Goal: Task Accomplishment & Management: Use online tool/utility

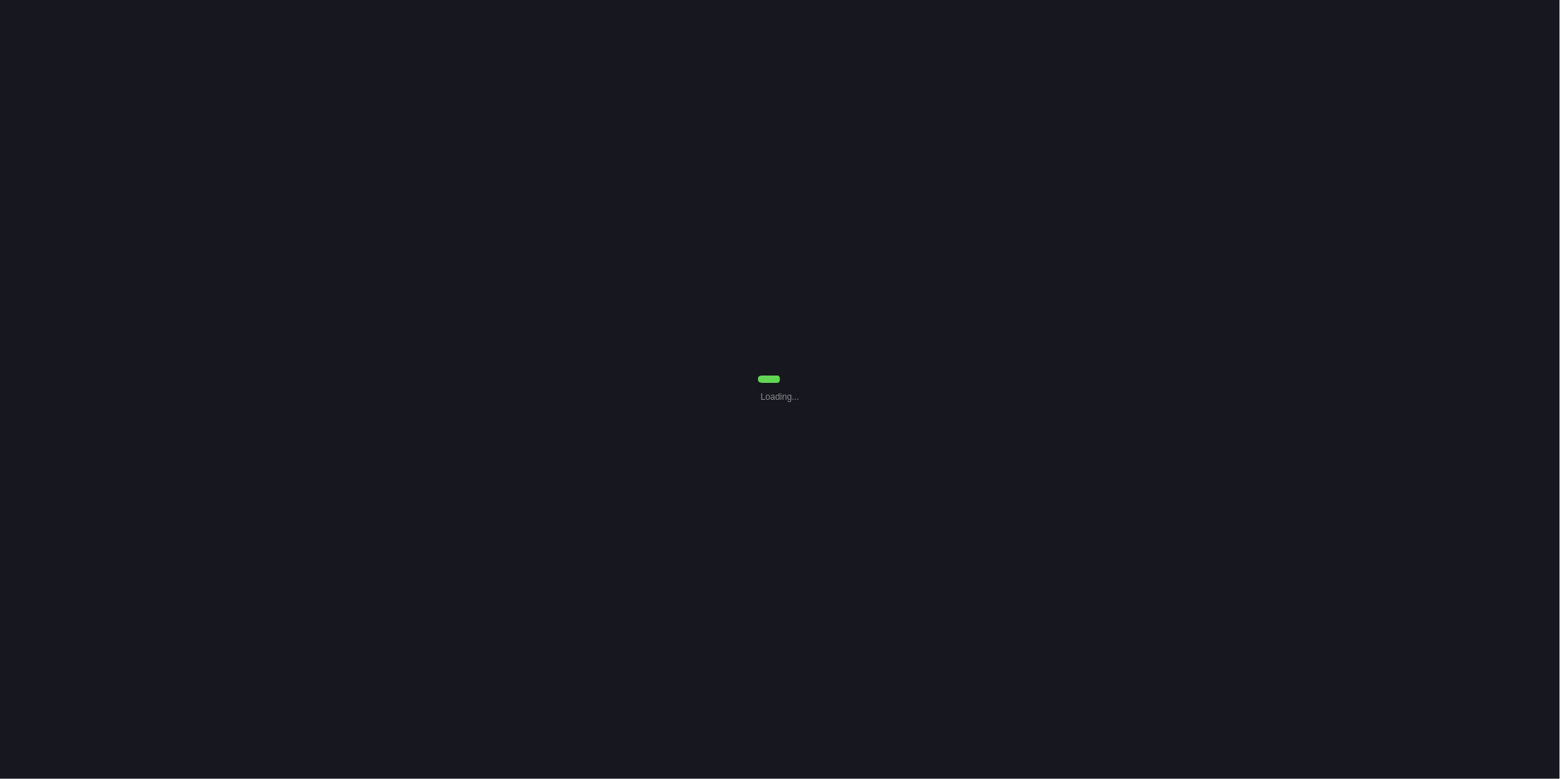
select select "0"
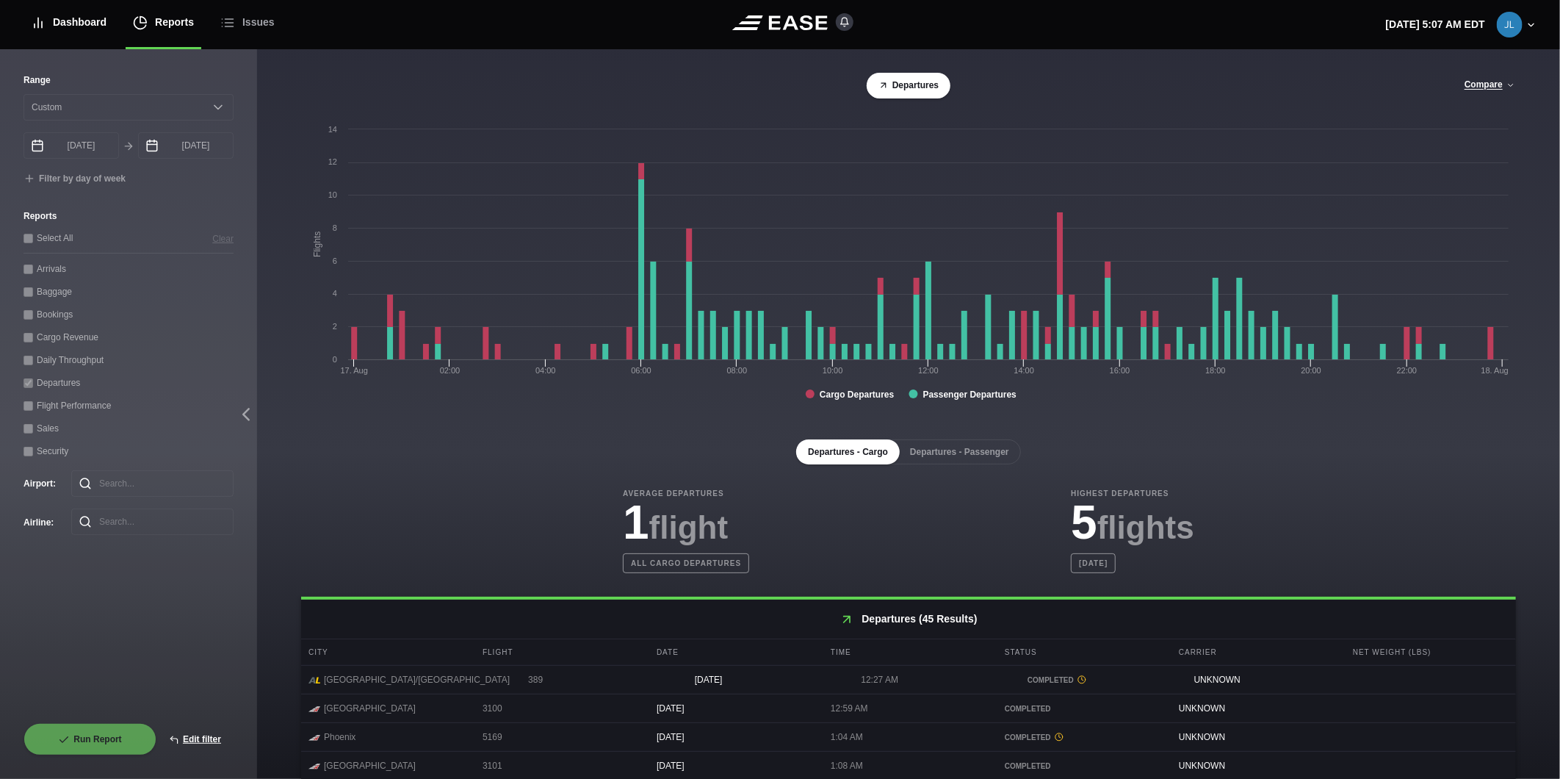
click at [100, 18] on div "Dashboard" at bounding box center [69, 22] width 76 height 49
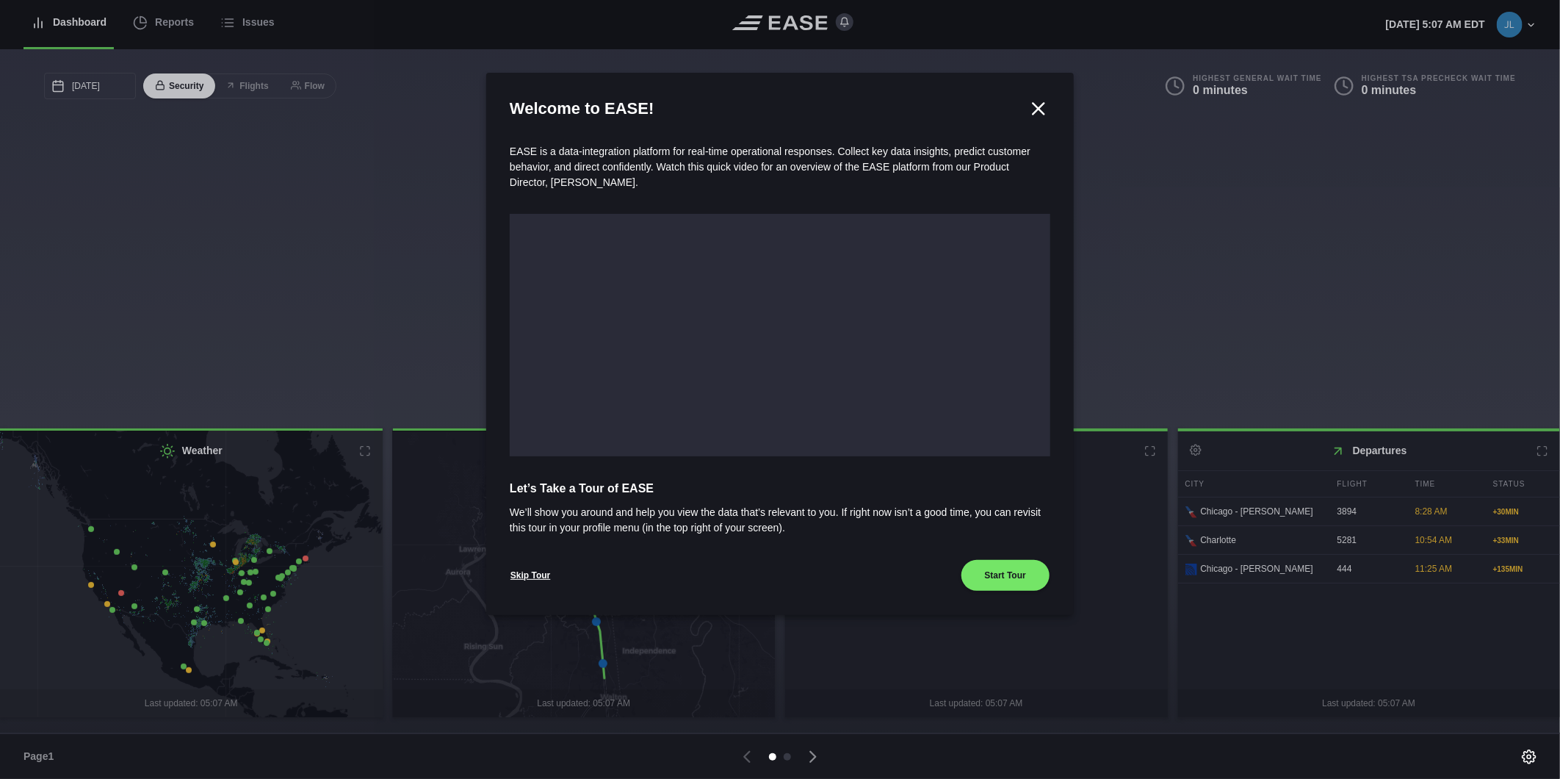
drag, startPoint x: 1034, startPoint y: 106, endPoint x: 730, endPoint y: 98, distance: 303.5
click at [1032, 105] on icon at bounding box center [1039, 109] width 22 height 22
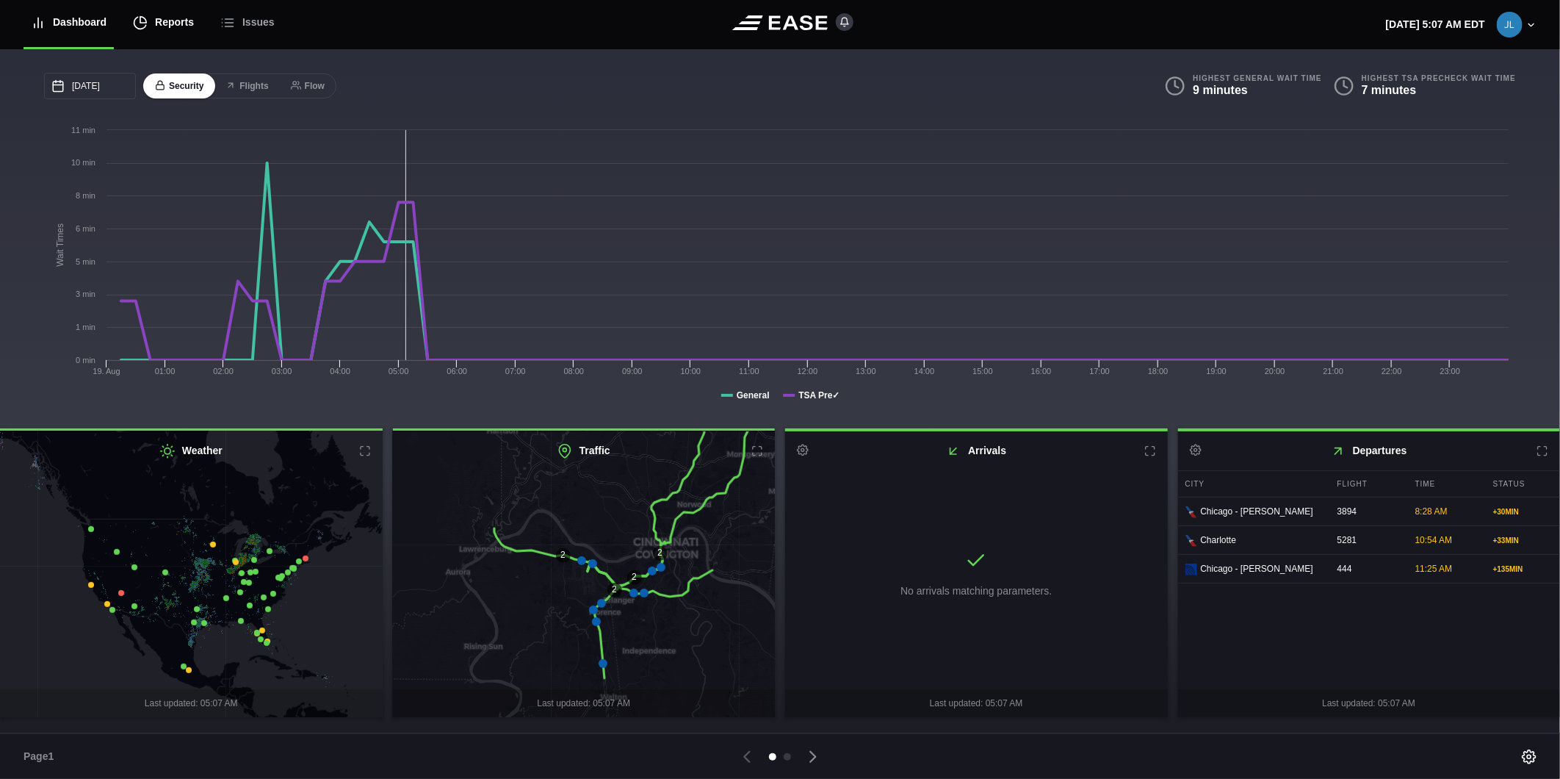
click at [179, 32] on div "Reports" at bounding box center [163, 22] width 61 height 49
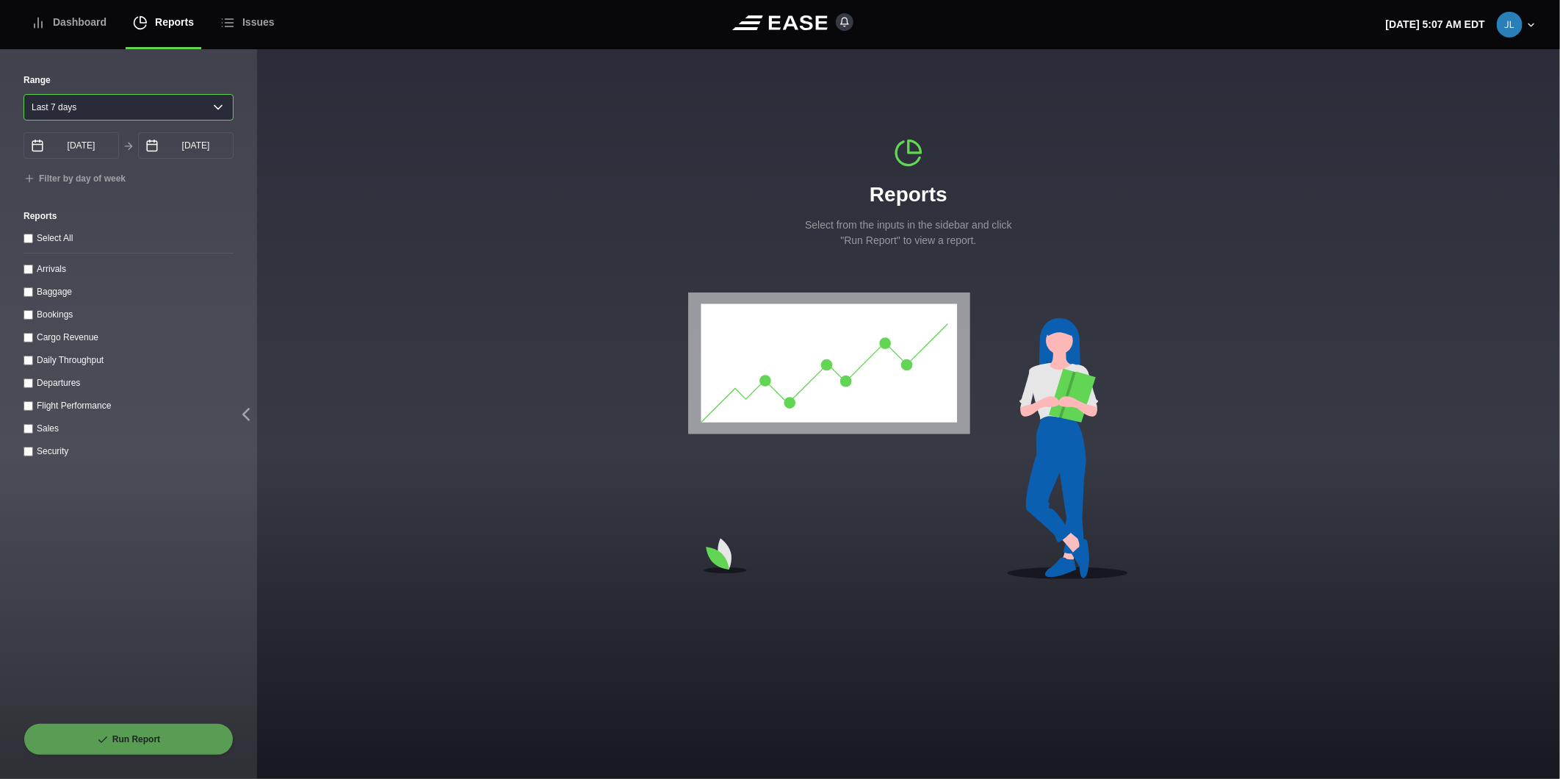
click at [29, 106] on select "Yesterday Last 7 days Last 14 days Last 30 days Last 6 weeks" at bounding box center [129, 107] width 210 height 26
select select "1"
click at [24, 94] on select "Yesterday Last 7 days Last 14 days Last 30 days Last 6 weeks" at bounding box center [129, 107] width 210 height 26
type input "08/18/2025"
click at [24, 268] on input "Arrivals" at bounding box center [29, 269] width 10 height 10
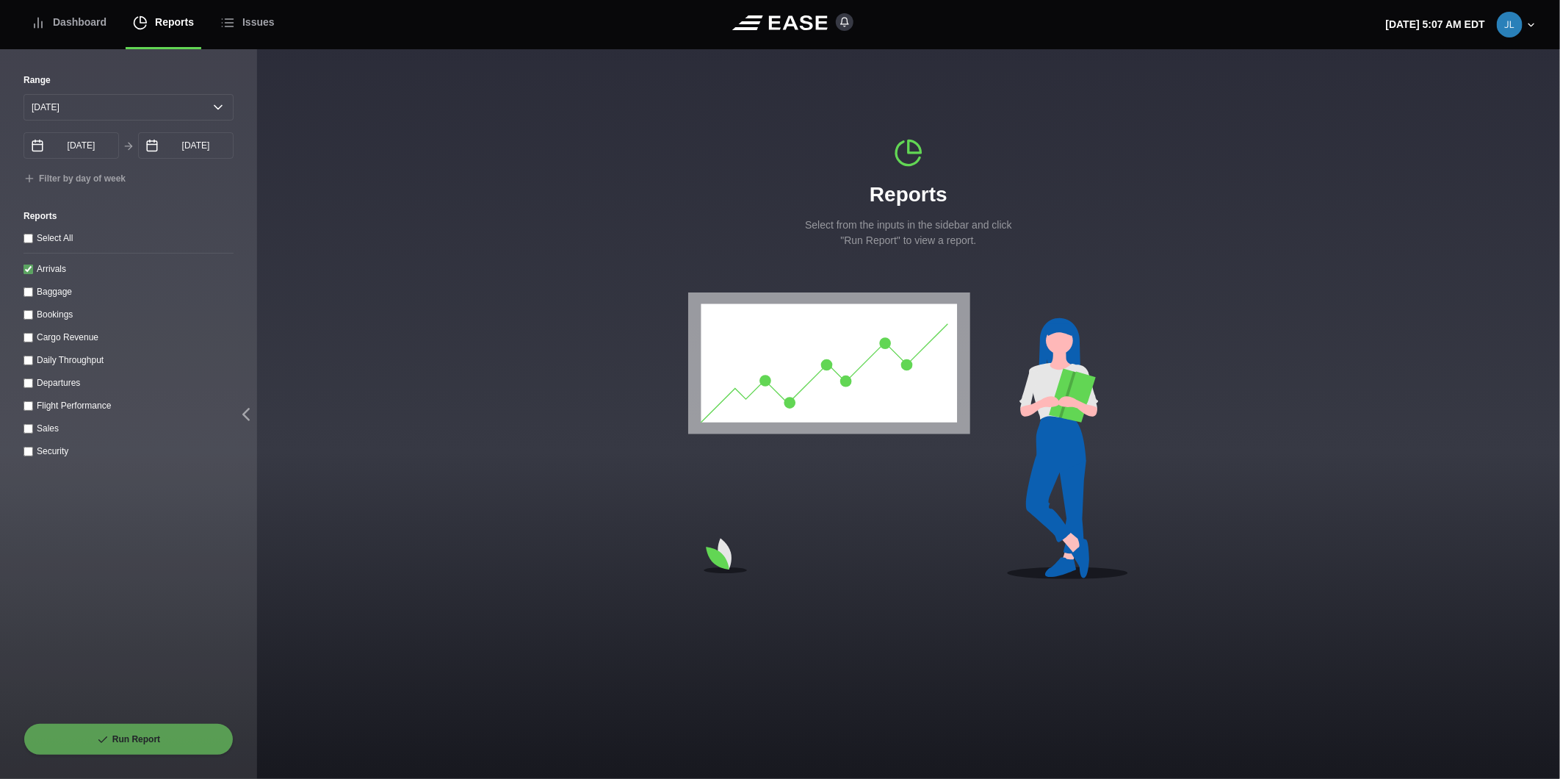
checkbox input "true"
click at [171, 147] on input "08/19/2025" at bounding box center [186, 145] width 96 height 26
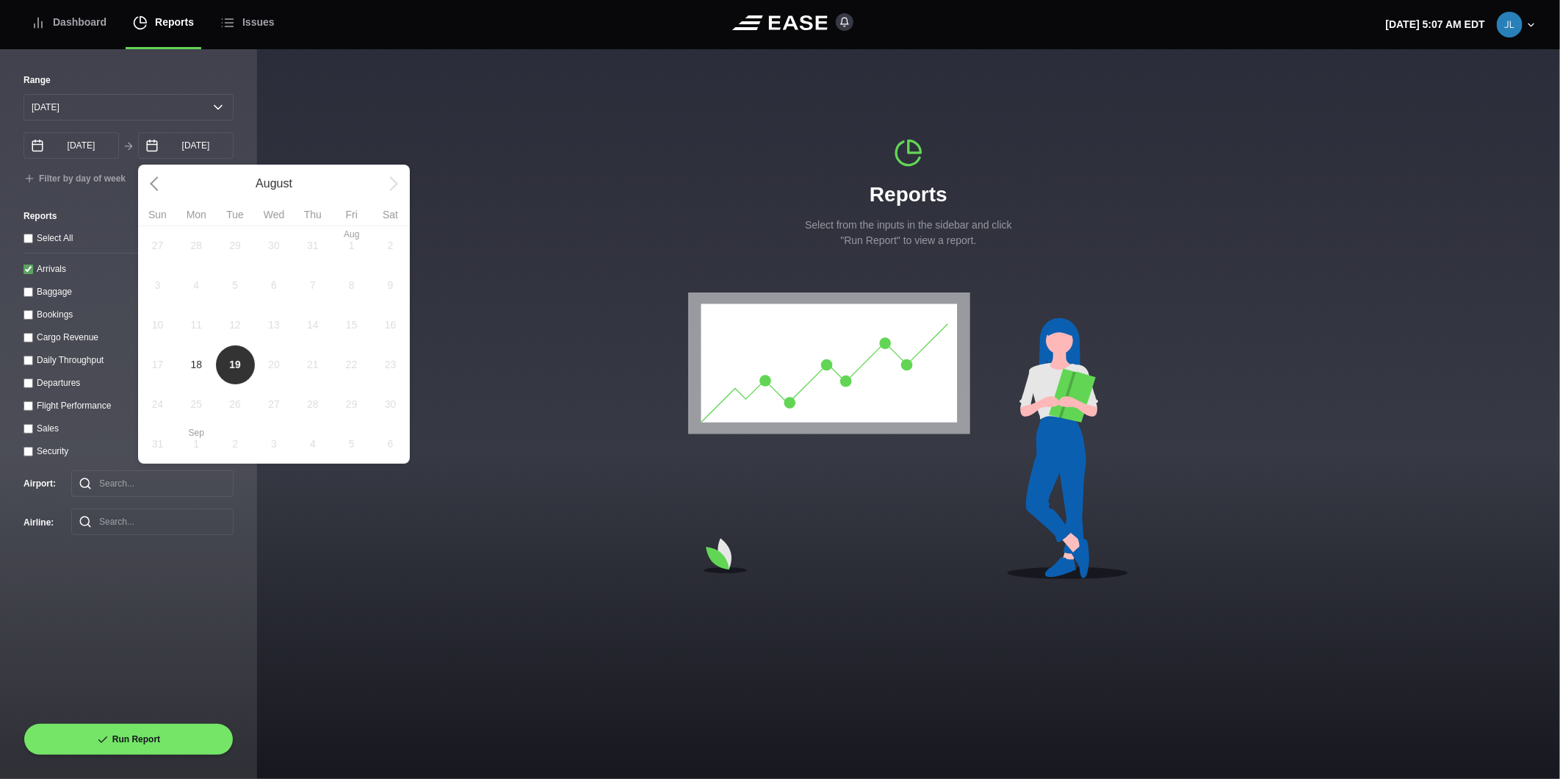
click at [203, 372] on span "18" at bounding box center [196, 365] width 39 height 40
type input "08/18/2025"
select select "0"
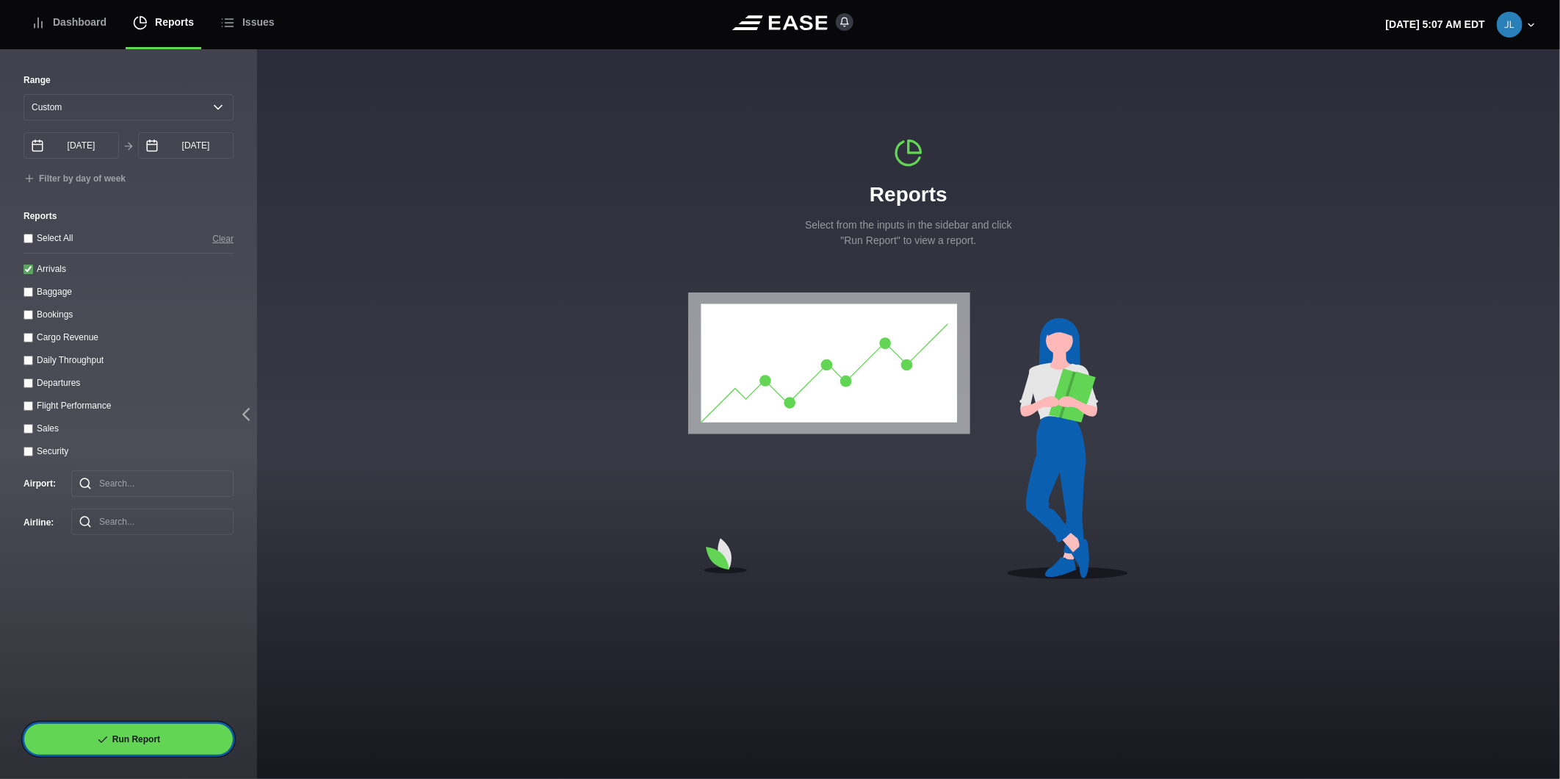
click at [142, 738] on button "Run Report" at bounding box center [129, 739] width 210 height 32
select select "0"
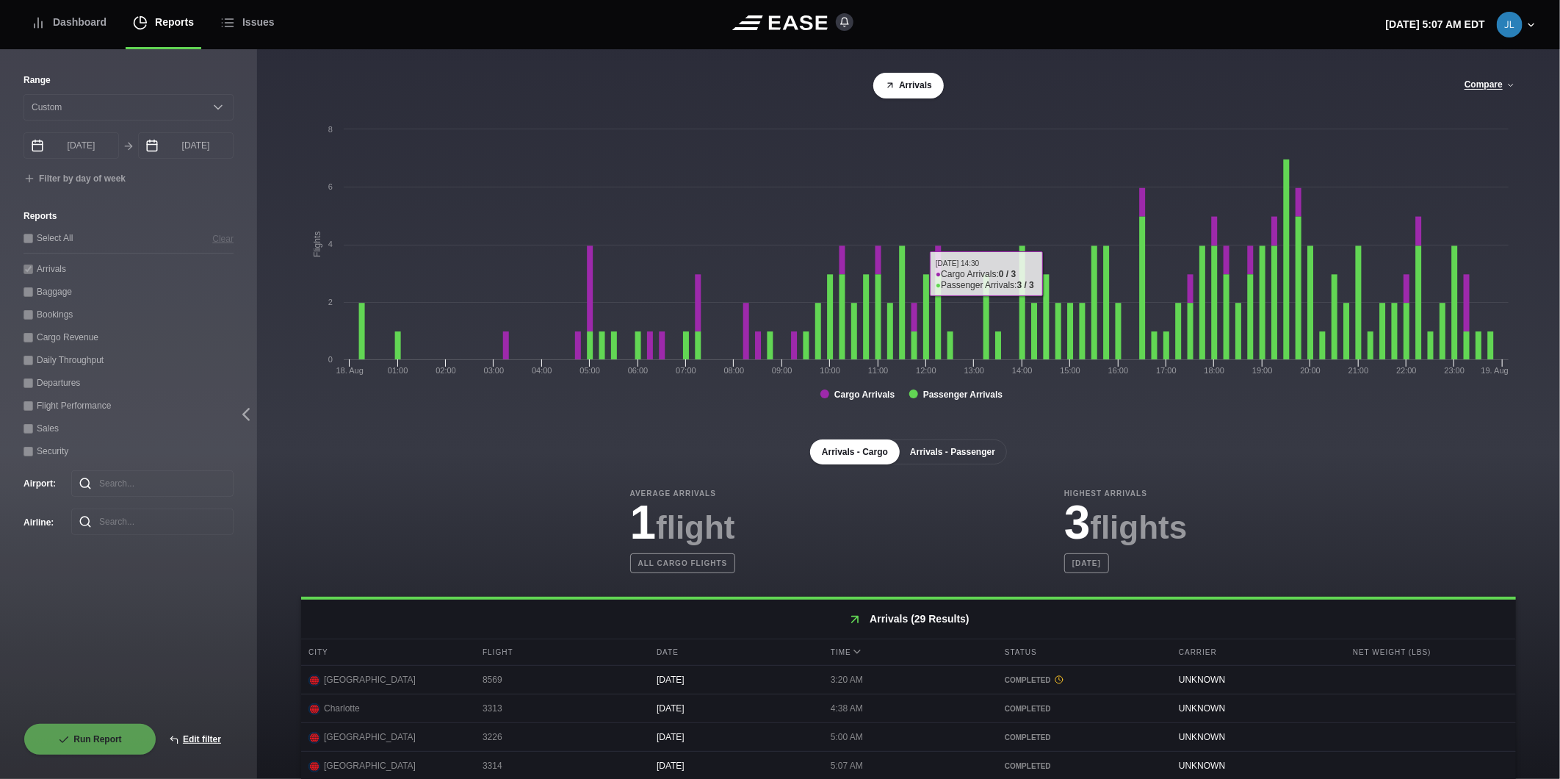
click at [959, 448] on button "Arrivals - Passenger" at bounding box center [952, 451] width 109 height 25
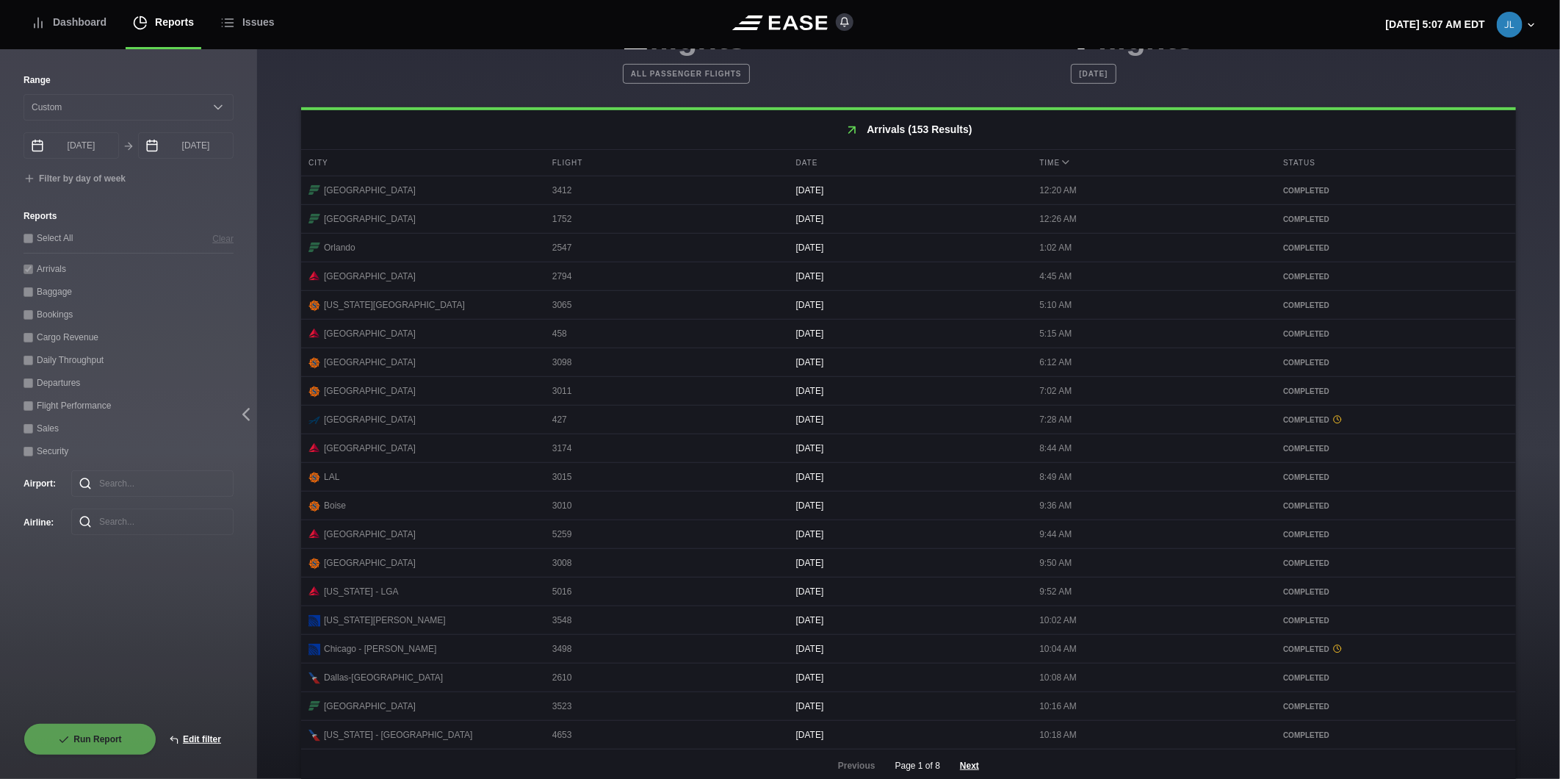
scroll to position [515, 0]
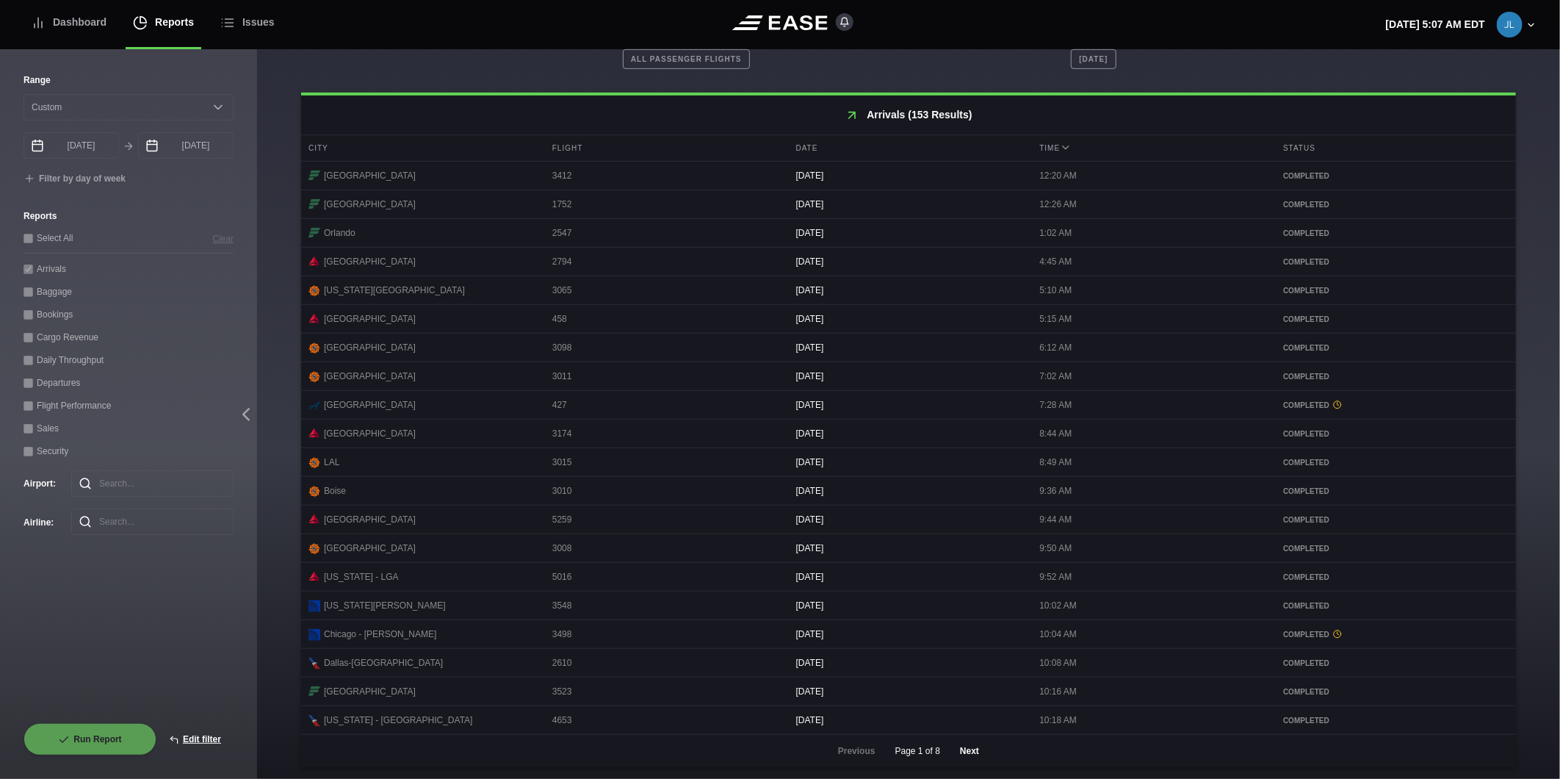
click at [974, 752] on button "Next" at bounding box center [970, 751] width 44 height 32
click at [978, 752] on button "Next" at bounding box center [970, 751] width 44 height 32
click at [955, 752] on button "Next" at bounding box center [970, 751] width 44 height 32
click at [959, 753] on button "Next" at bounding box center [970, 751] width 44 height 32
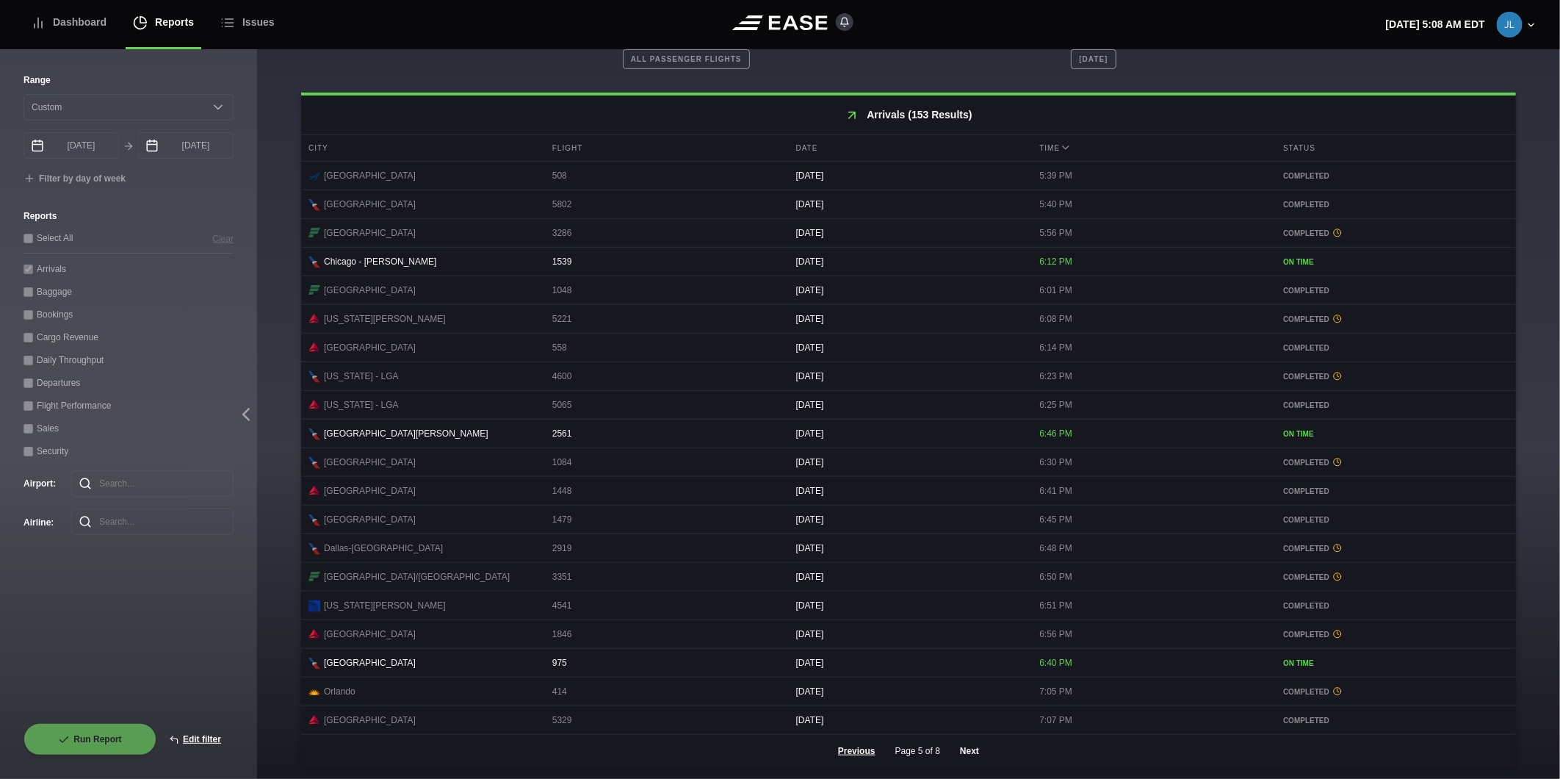
click at [979, 748] on button "Next" at bounding box center [970, 751] width 44 height 32
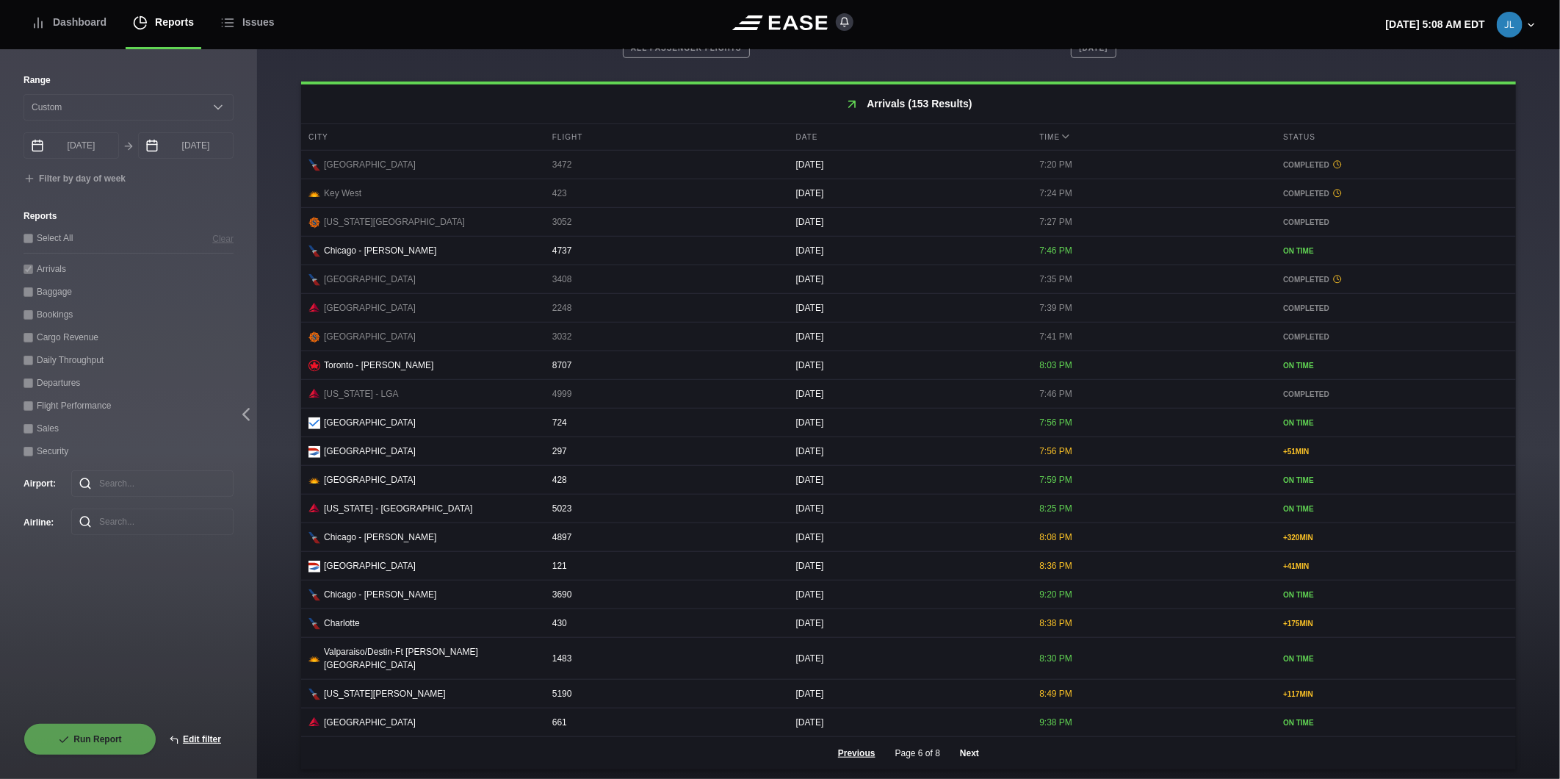
click at [967, 754] on button "Next" at bounding box center [970, 753] width 44 height 32
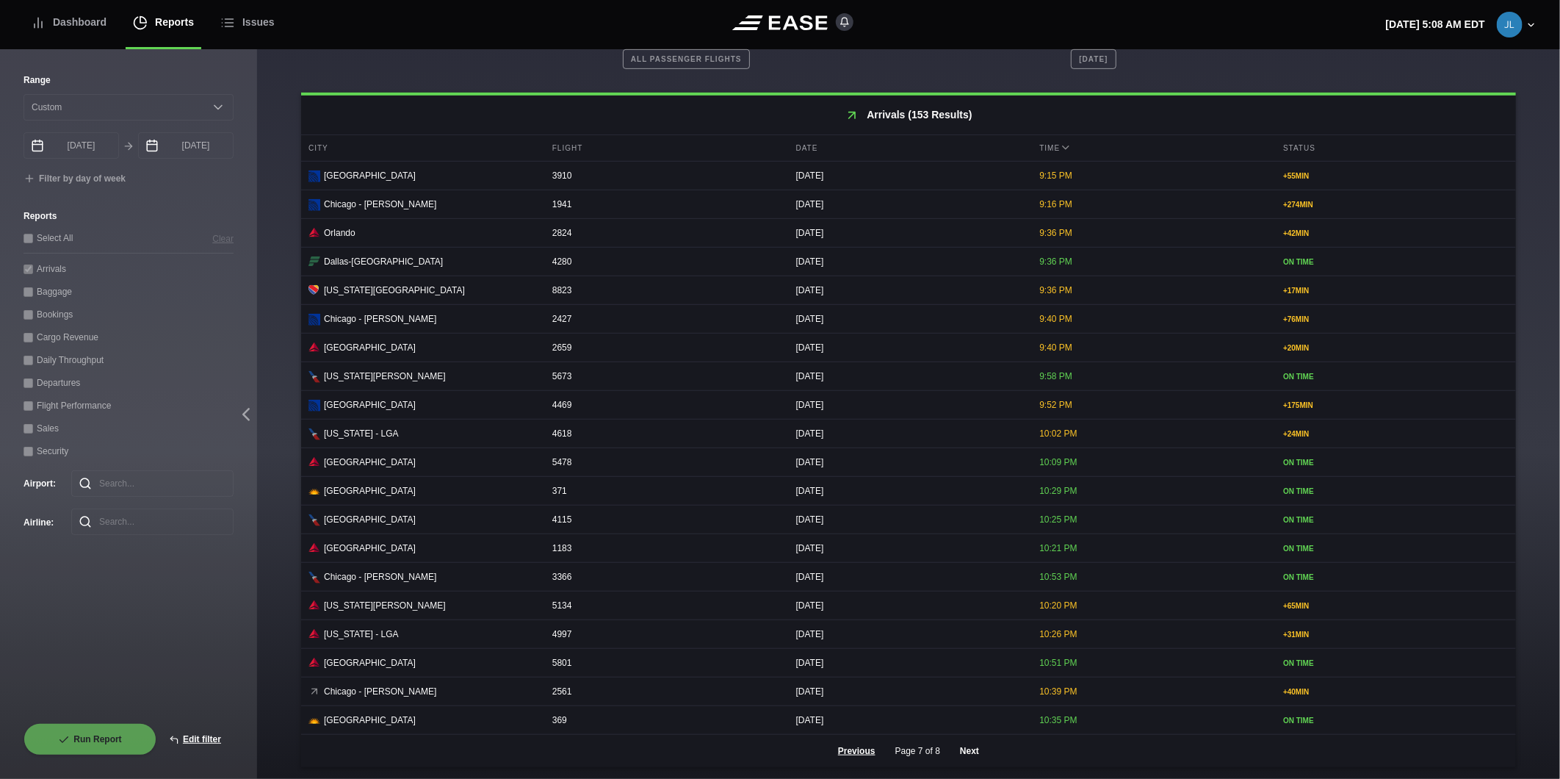
scroll to position [514, 0]
click at [968, 753] on button "Next" at bounding box center [970, 751] width 44 height 32
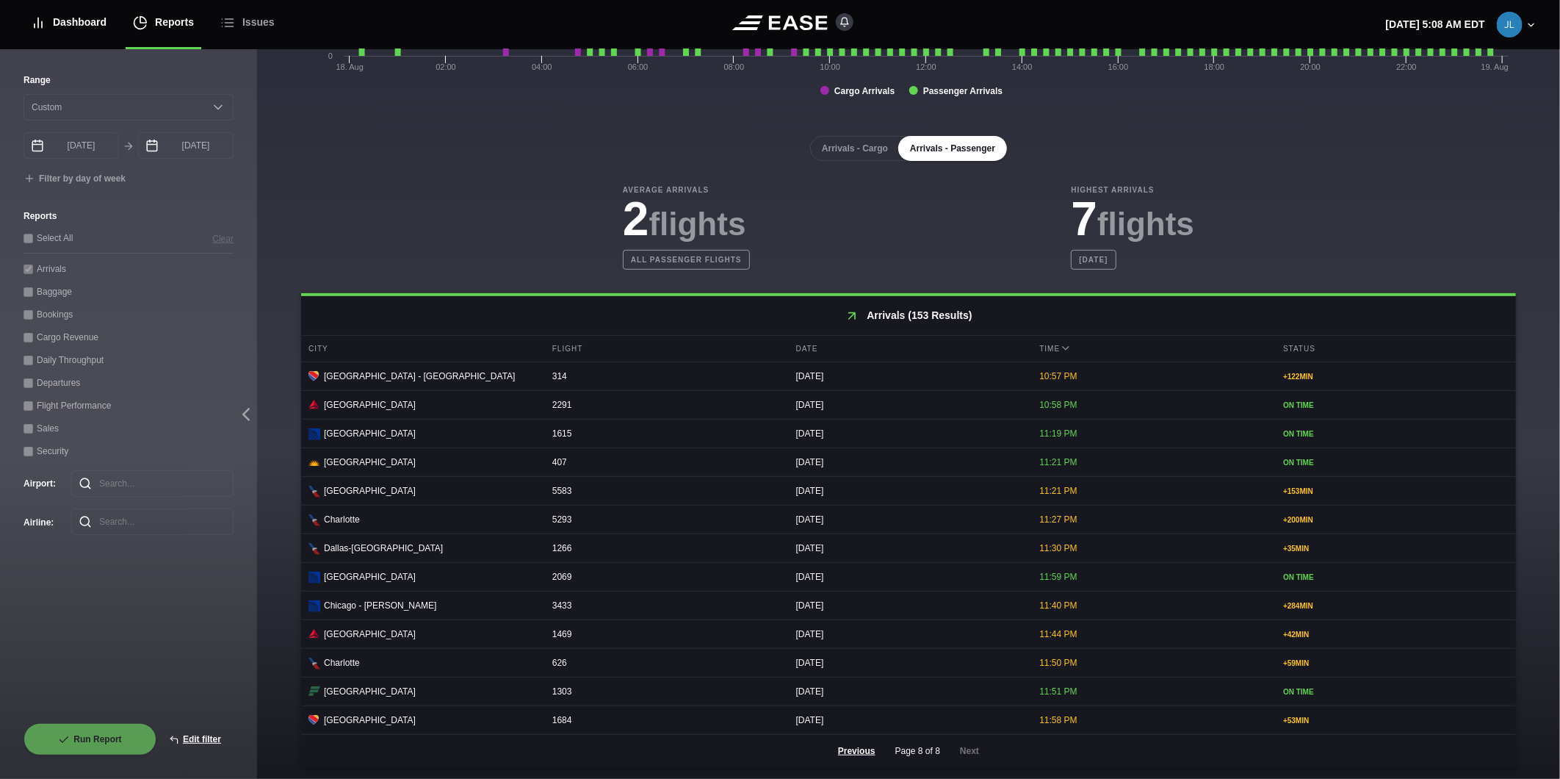
click at [90, 20] on div "Dashboard" at bounding box center [69, 22] width 76 height 49
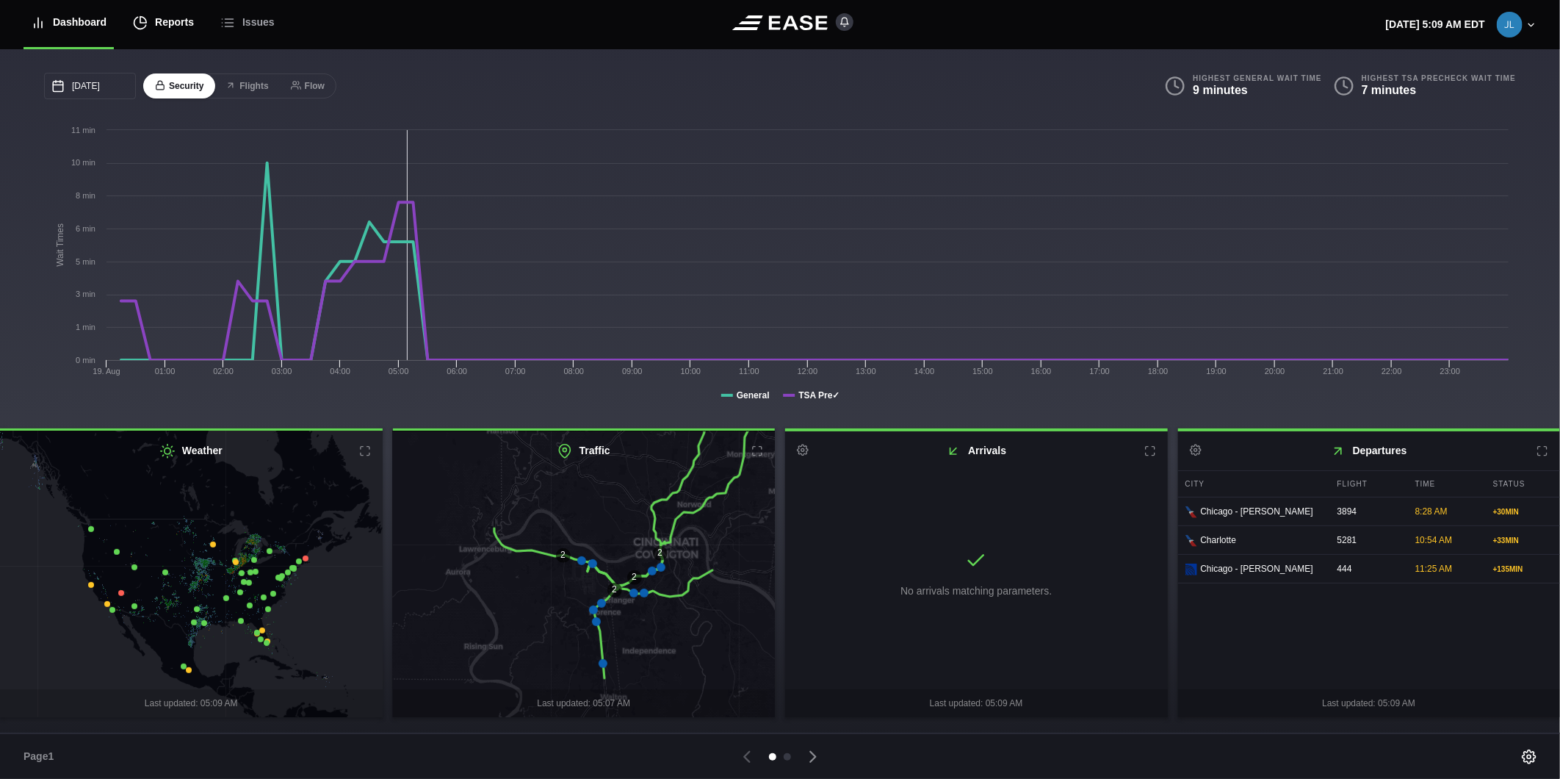
click at [158, 24] on div "Reports" at bounding box center [163, 22] width 61 height 49
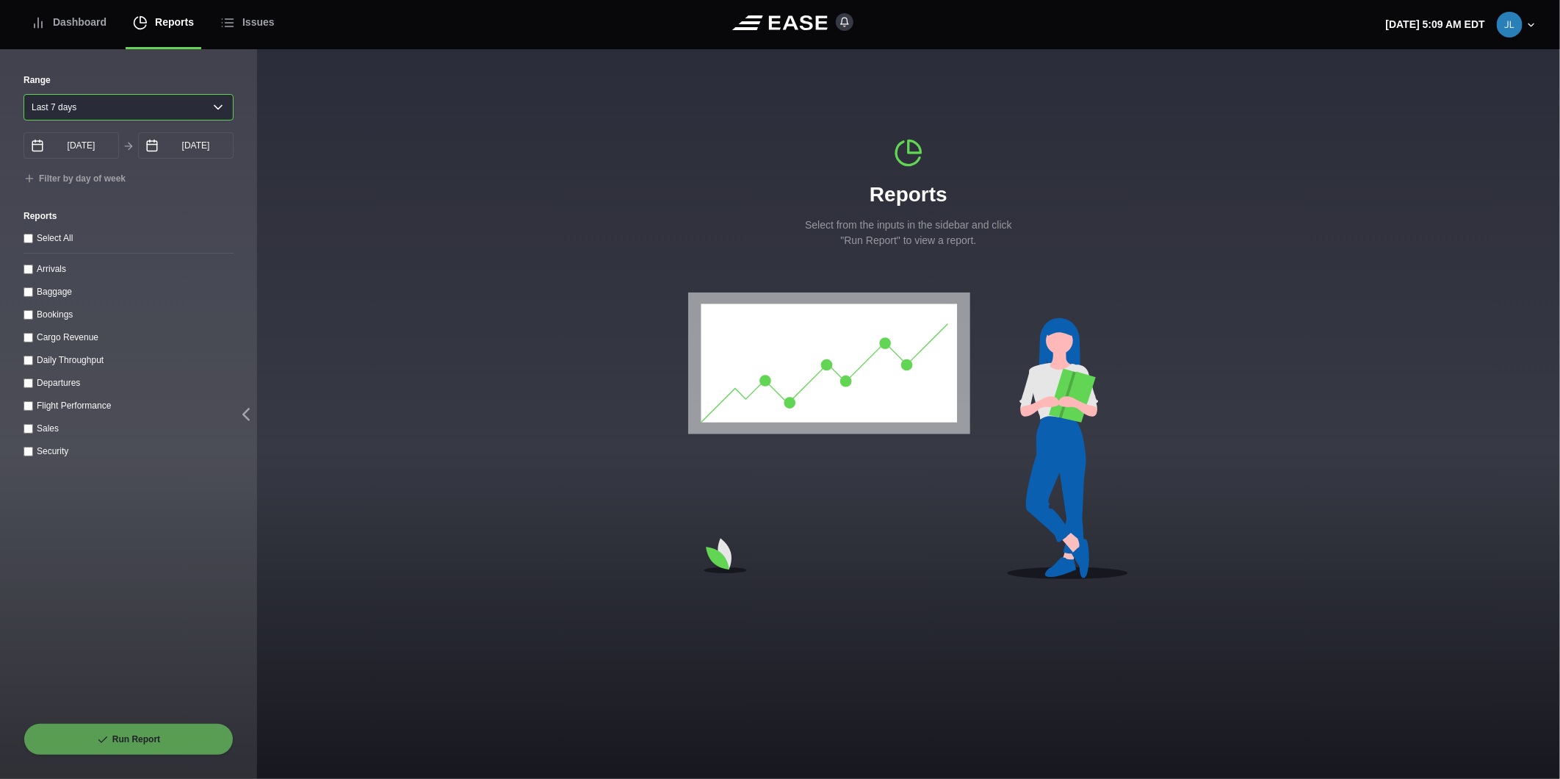
click at [119, 110] on select "Yesterday Last 7 days Last 14 days Last 30 days Last 6 weeks" at bounding box center [129, 107] width 210 height 26
select select "1"
click at [24, 94] on select "Yesterday Last 7 days Last 14 days Last 30 days Last 6 weeks" at bounding box center [129, 107] width 210 height 26
type input "08/18/2025"
click at [28, 383] on input "Departures" at bounding box center [29, 383] width 10 height 10
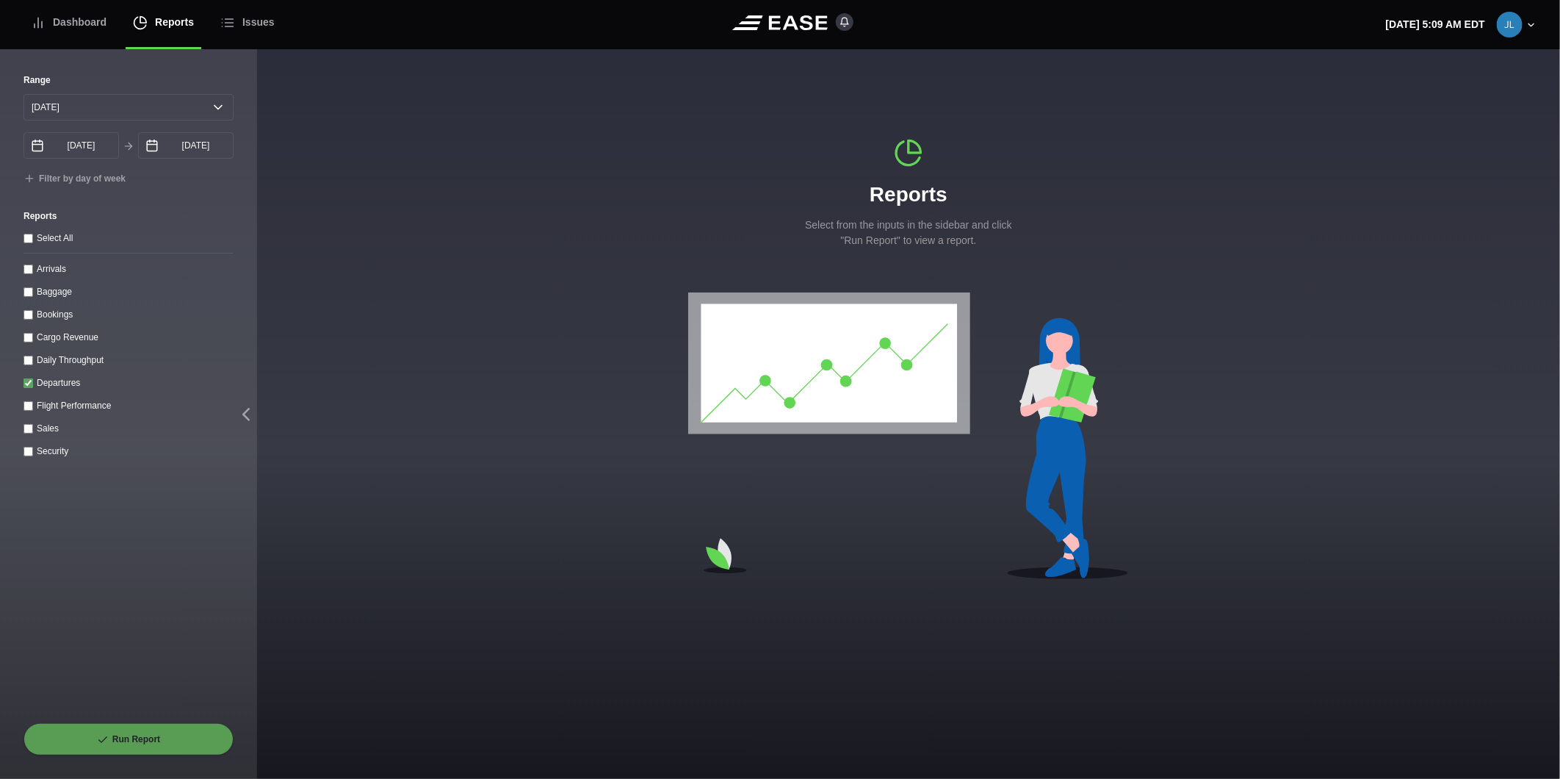
checkbox input "true"
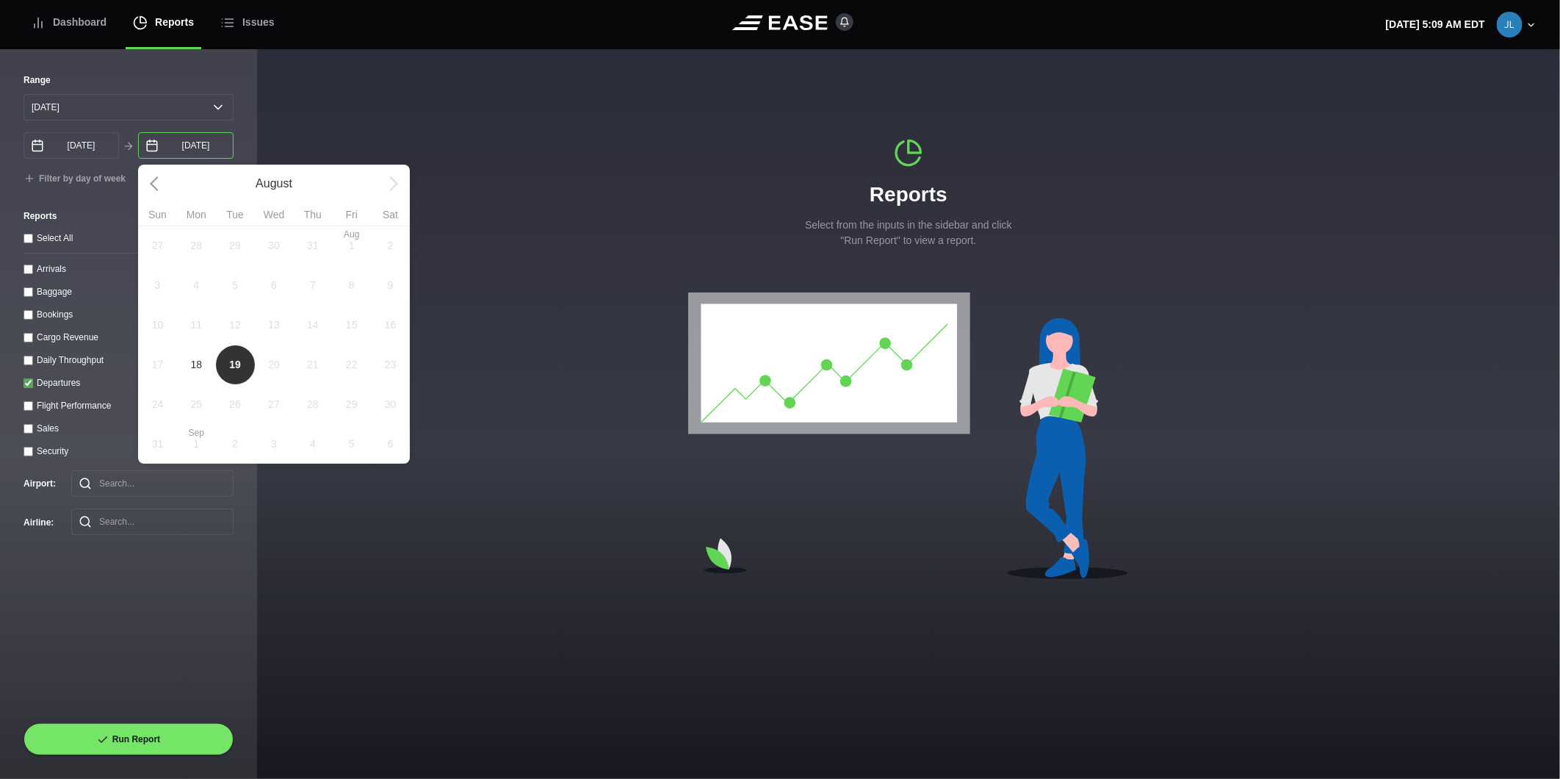
click at [167, 149] on input "08/19/2025" at bounding box center [186, 145] width 96 height 26
click at [201, 360] on span "18" at bounding box center [196, 365] width 39 height 40
type input "08/18/2025"
select select "0"
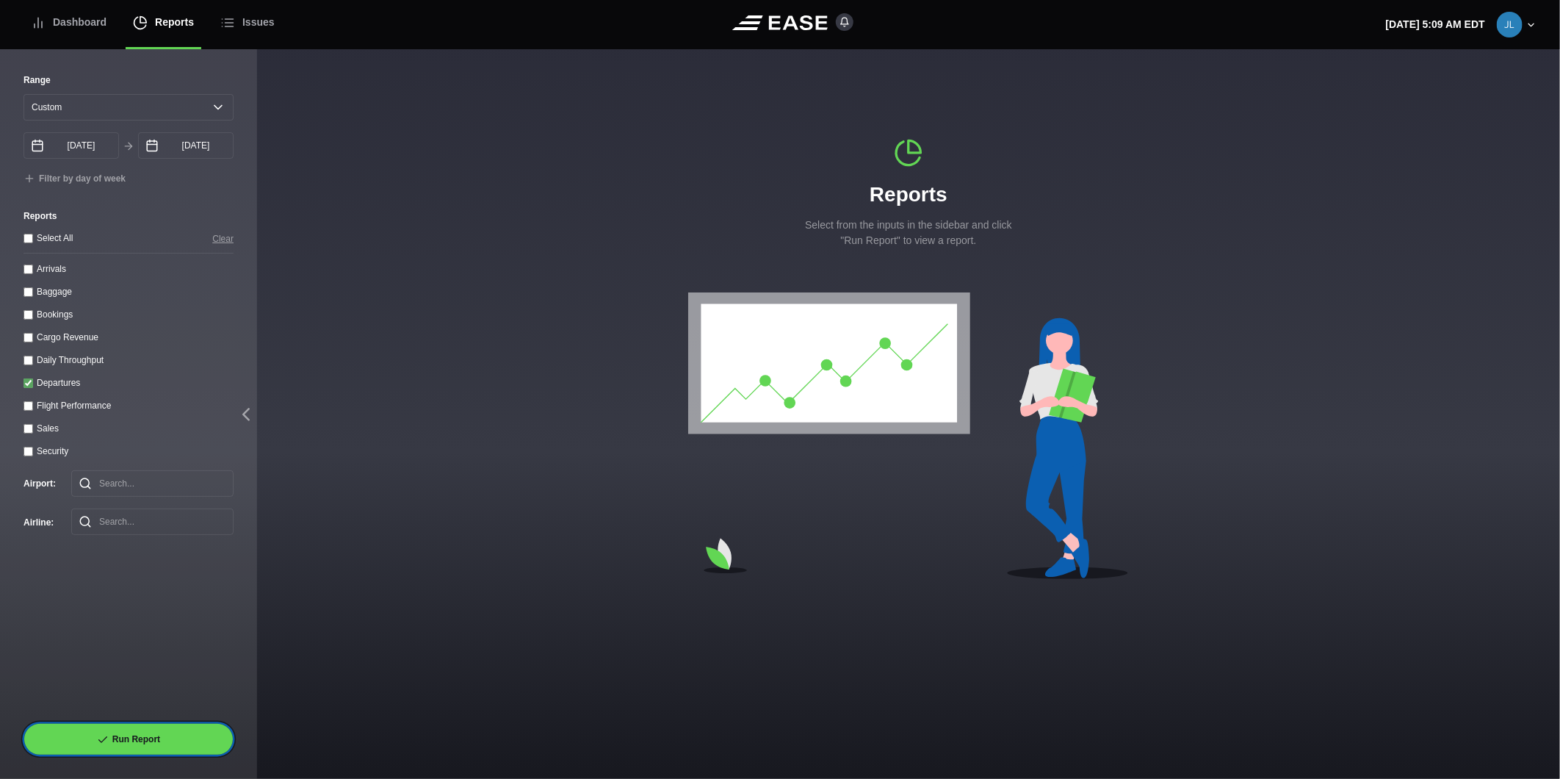
click at [163, 733] on button "Run Report" at bounding box center [129, 739] width 210 height 32
select select "0"
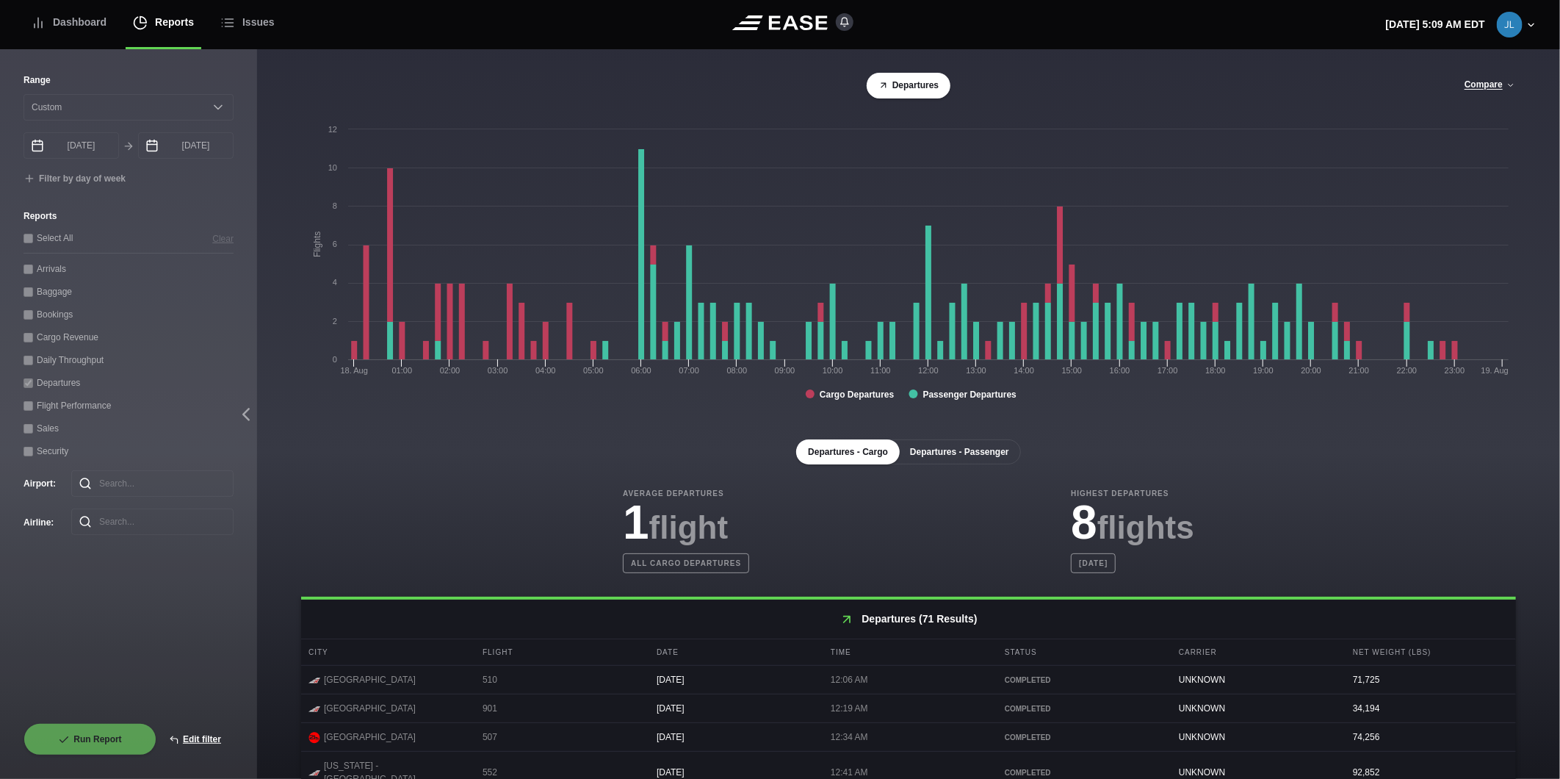
click at [963, 453] on button "Departures - Passenger" at bounding box center [959, 451] width 123 height 25
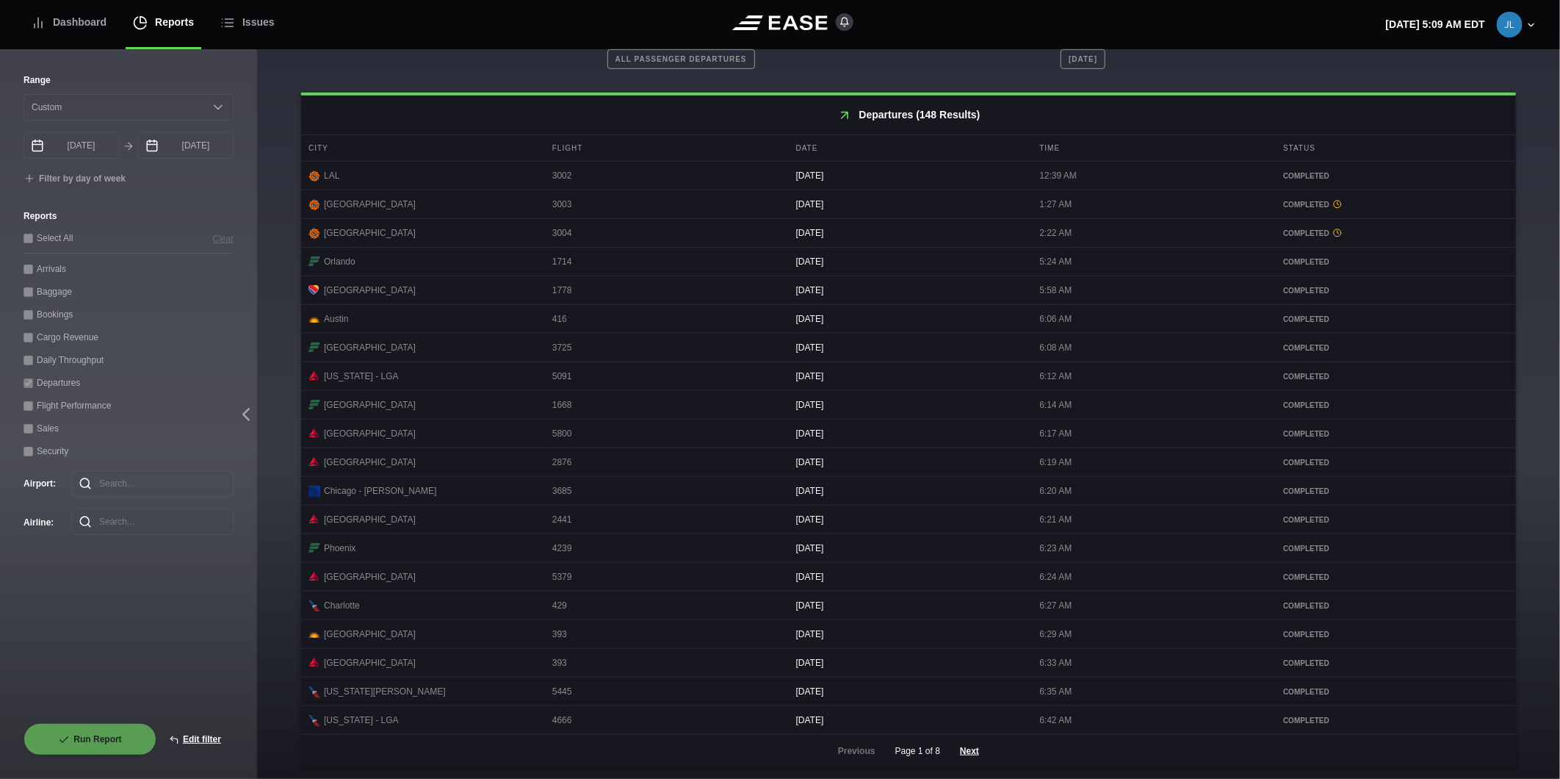
scroll to position [515, 0]
click at [970, 745] on button "Next" at bounding box center [970, 751] width 44 height 32
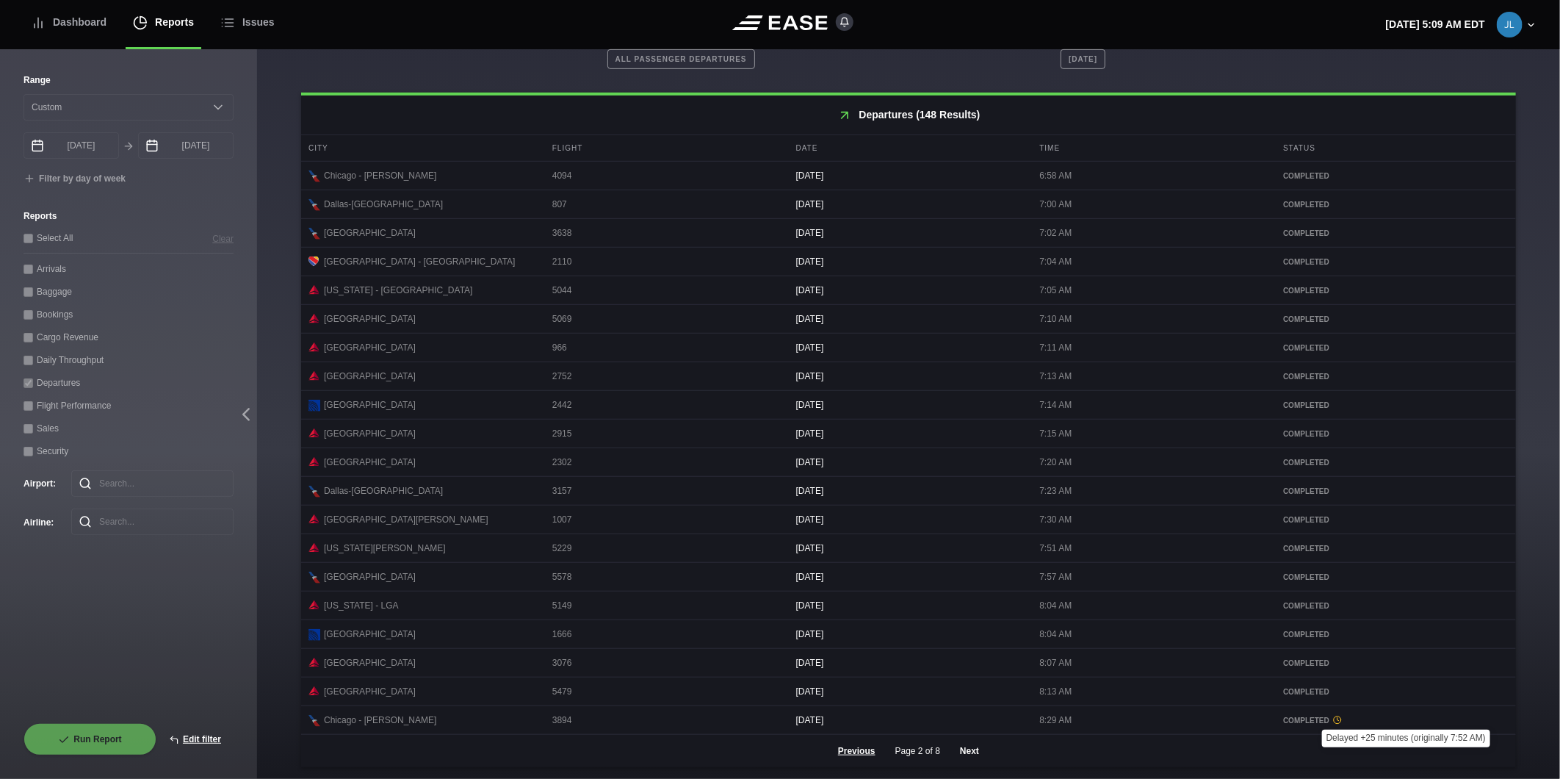
click at [971, 751] on button "Next" at bounding box center [970, 751] width 44 height 32
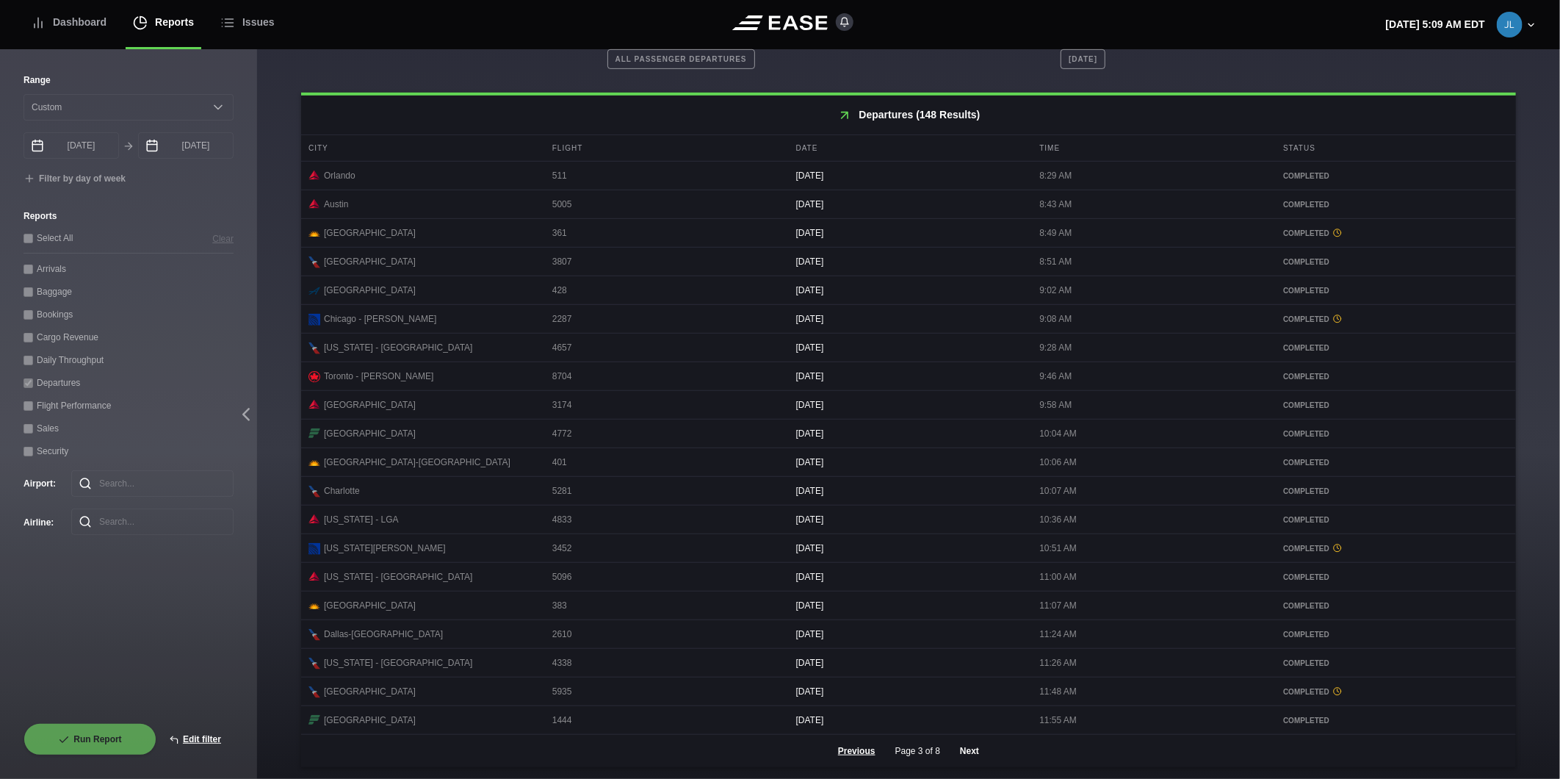
click at [974, 750] on button "Next" at bounding box center [970, 751] width 44 height 32
click at [958, 746] on button "Next" at bounding box center [970, 751] width 44 height 32
click at [967, 748] on button "Next" at bounding box center [970, 751] width 44 height 32
click at [962, 746] on button "Next" at bounding box center [970, 751] width 44 height 32
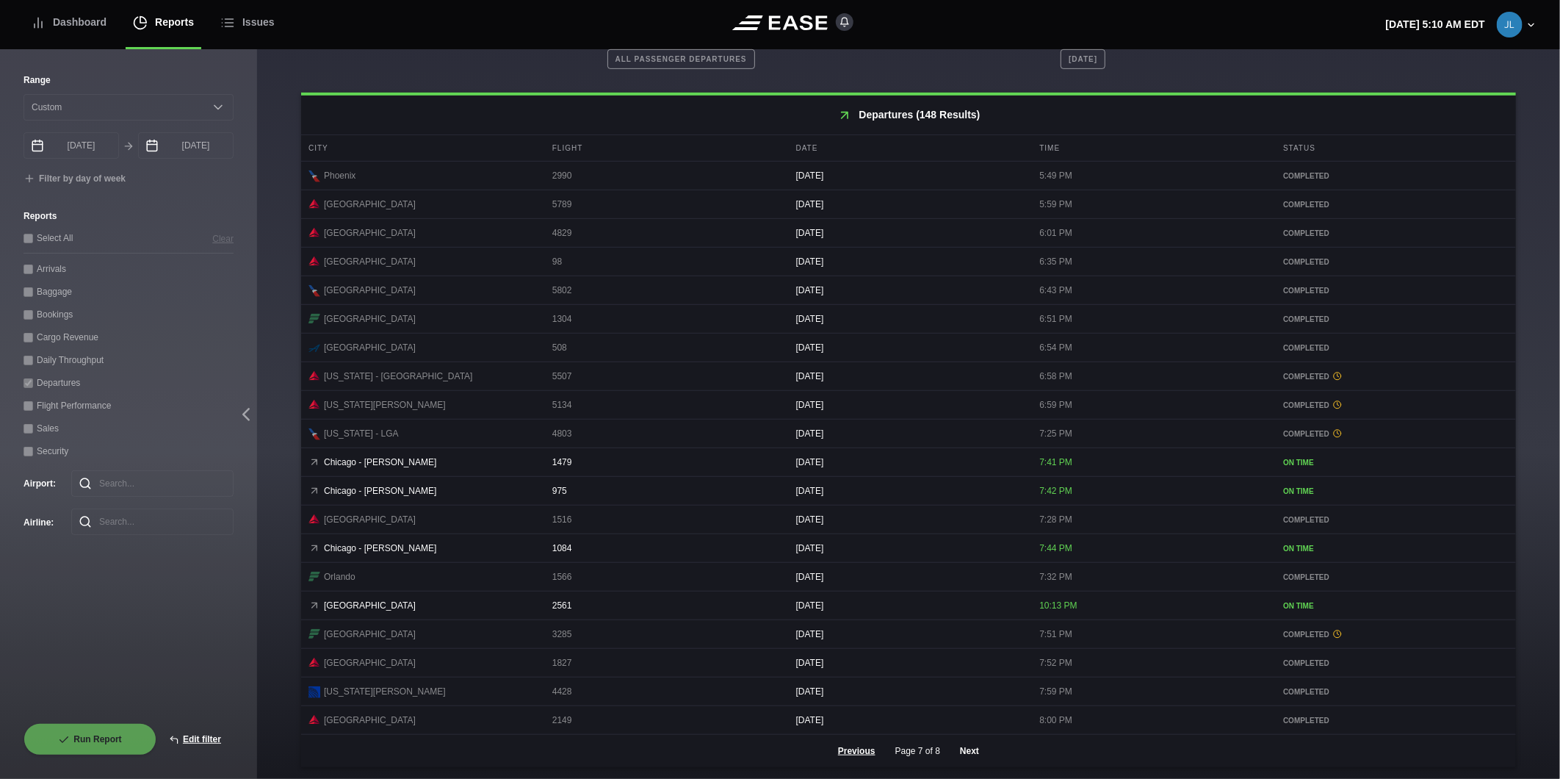
click at [964, 757] on button "Next" at bounding box center [970, 751] width 44 height 32
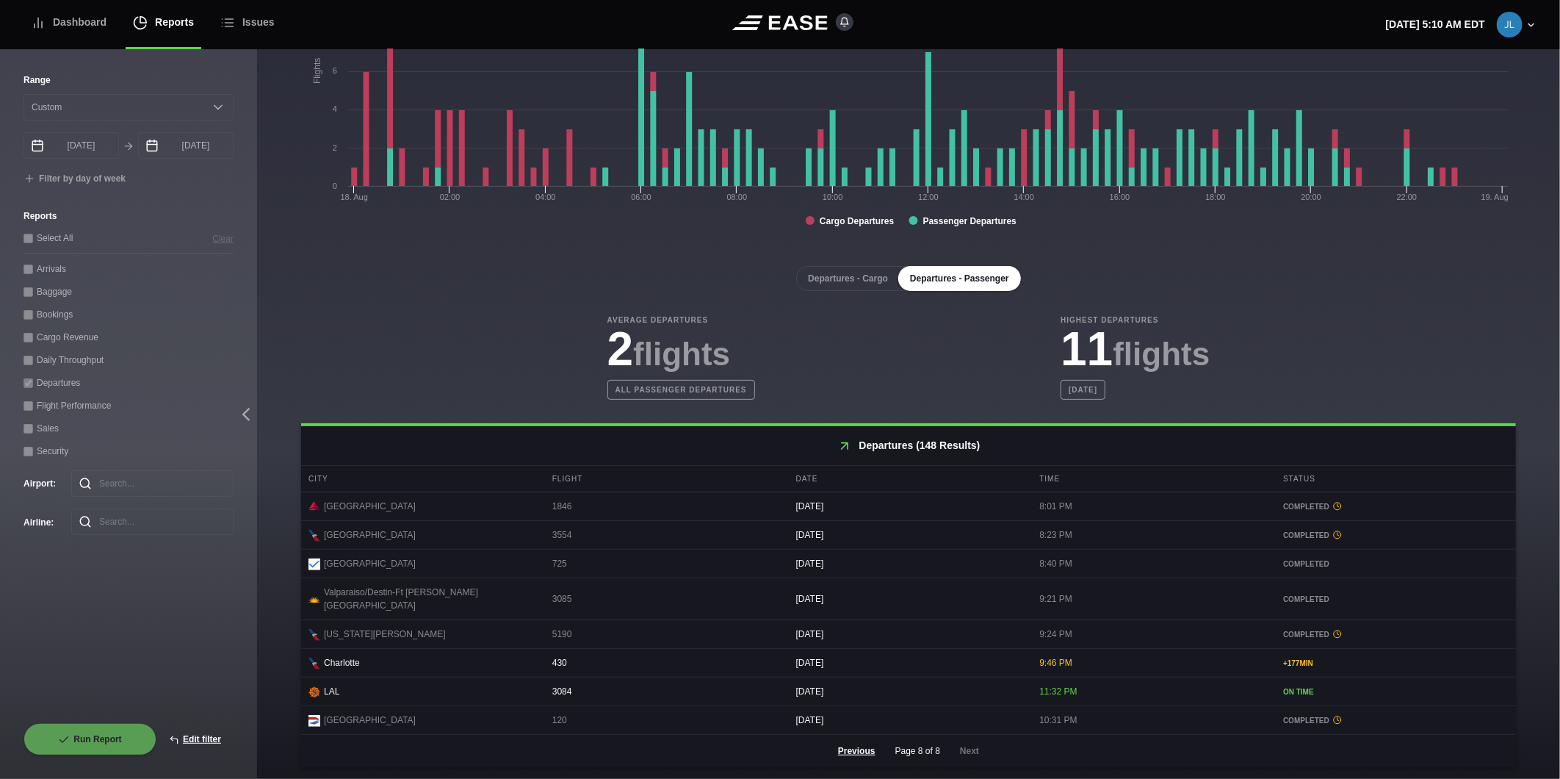
scroll to position [167, 0]
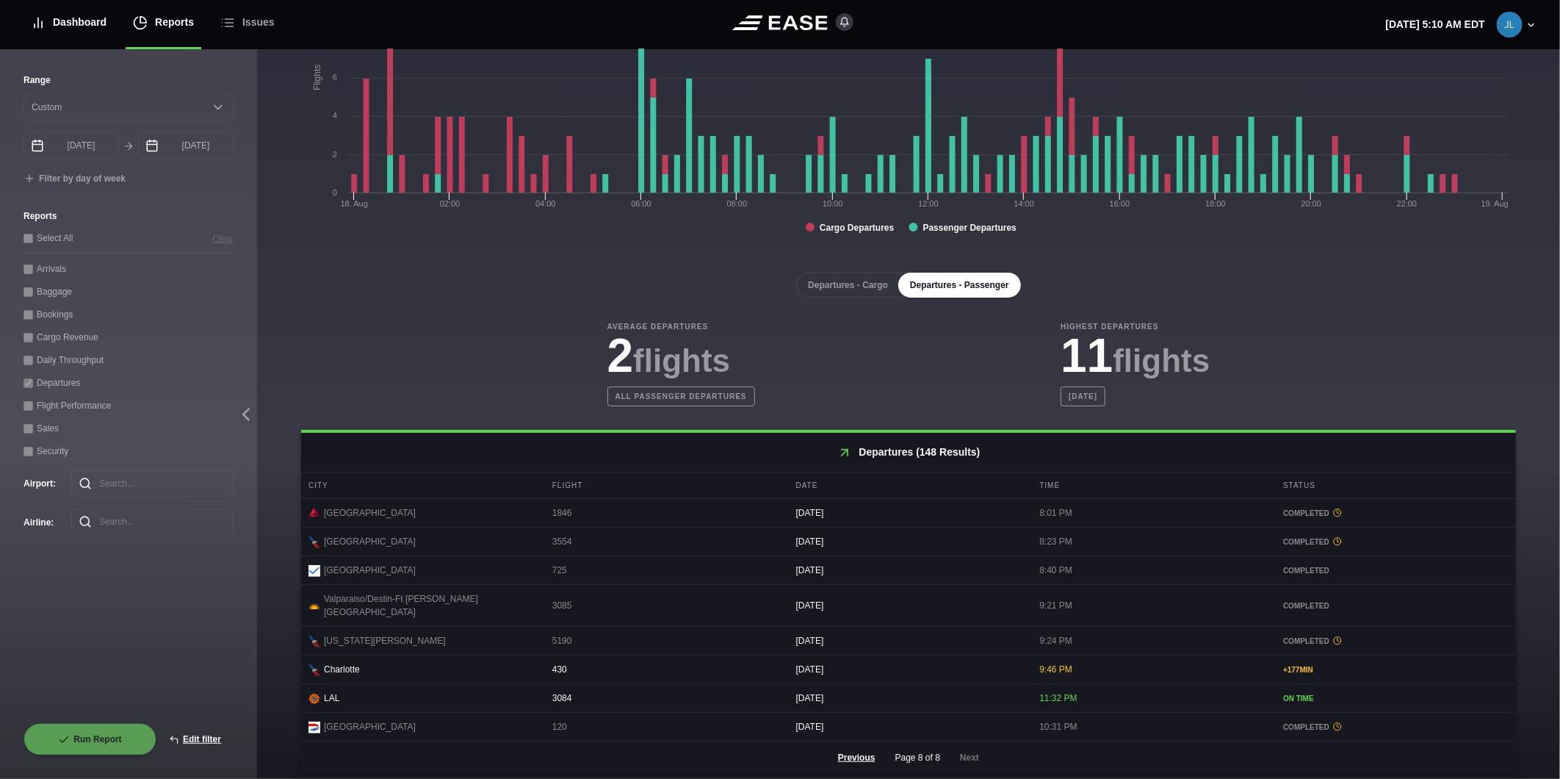
click at [84, 24] on div "Dashboard" at bounding box center [69, 22] width 76 height 49
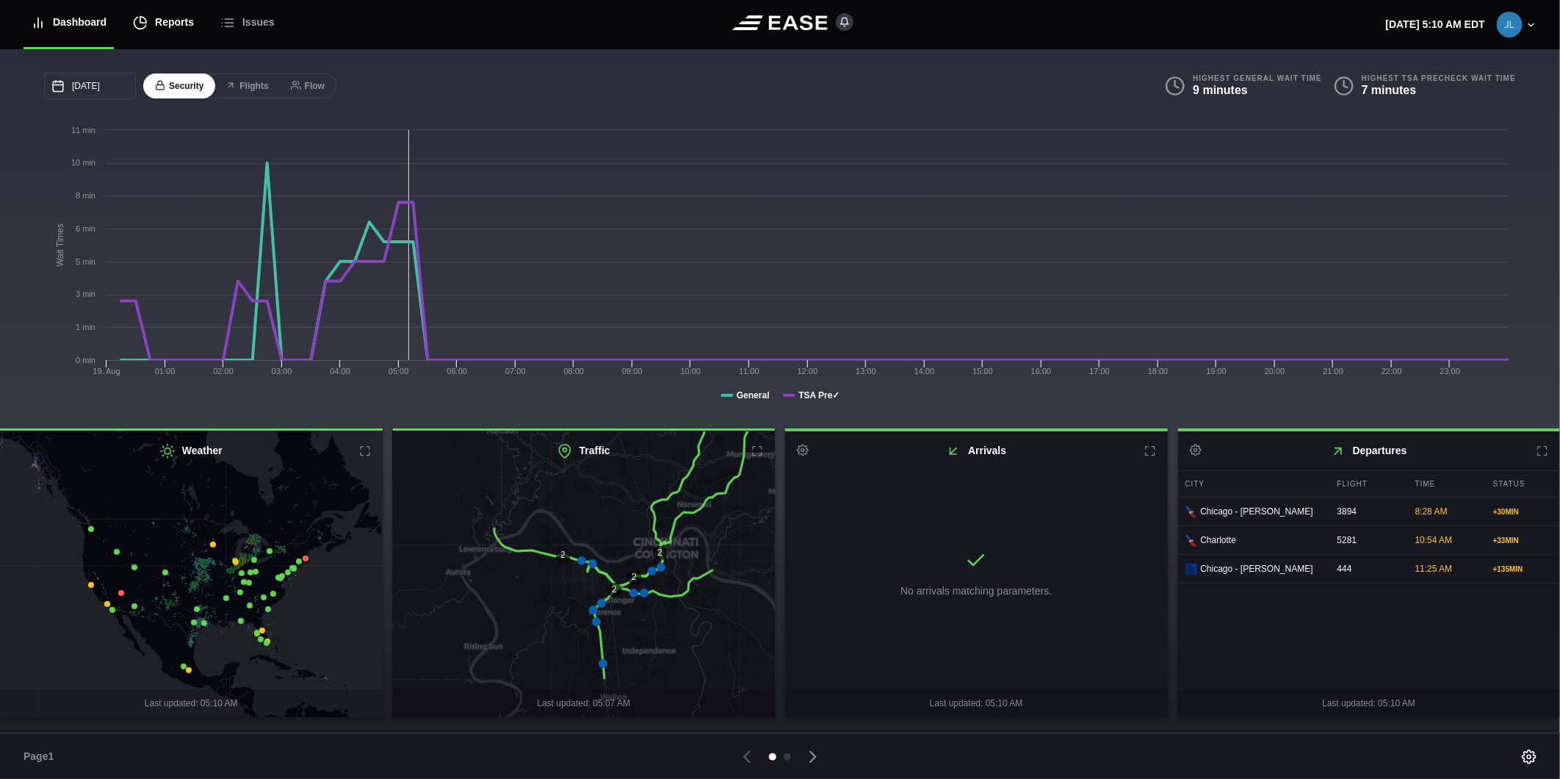
click at [173, 29] on div "Reports" at bounding box center [163, 22] width 61 height 49
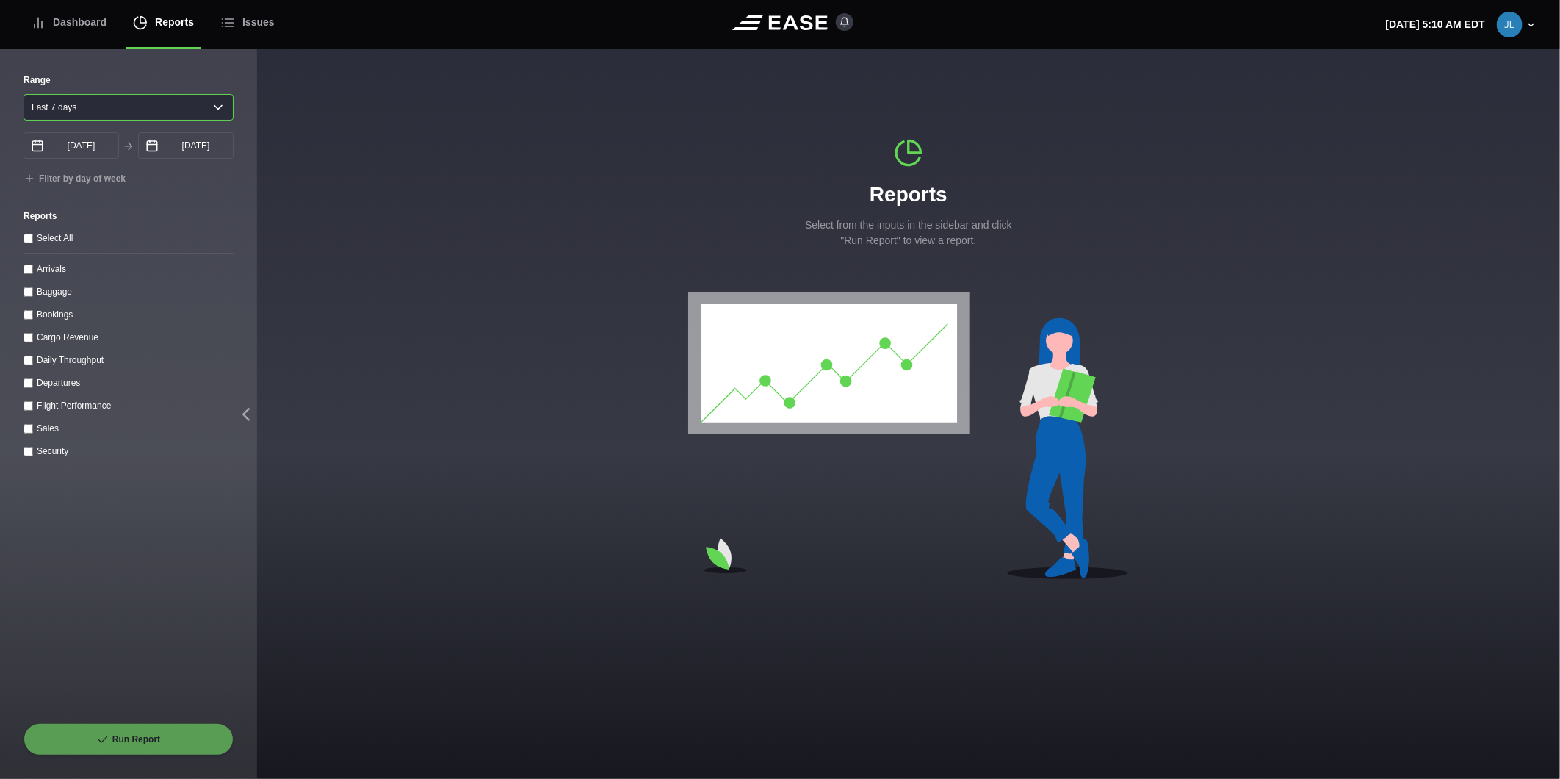
click at [123, 107] on select "Yesterday Last 7 days Last 14 days Last 30 days Last 6 weeks" at bounding box center [129, 107] width 210 height 26
select select "30"
click at [24, 94] on select "Yesterday Last 7 days Last 14 days Last 30 days Last 6 weeks" at bounding box center [129, 107] width 210 height 26
type input "07/20/2025"
click at [39, 357] on label "Daily Throughput" at bounding box center [70, 360] width 67 height 10
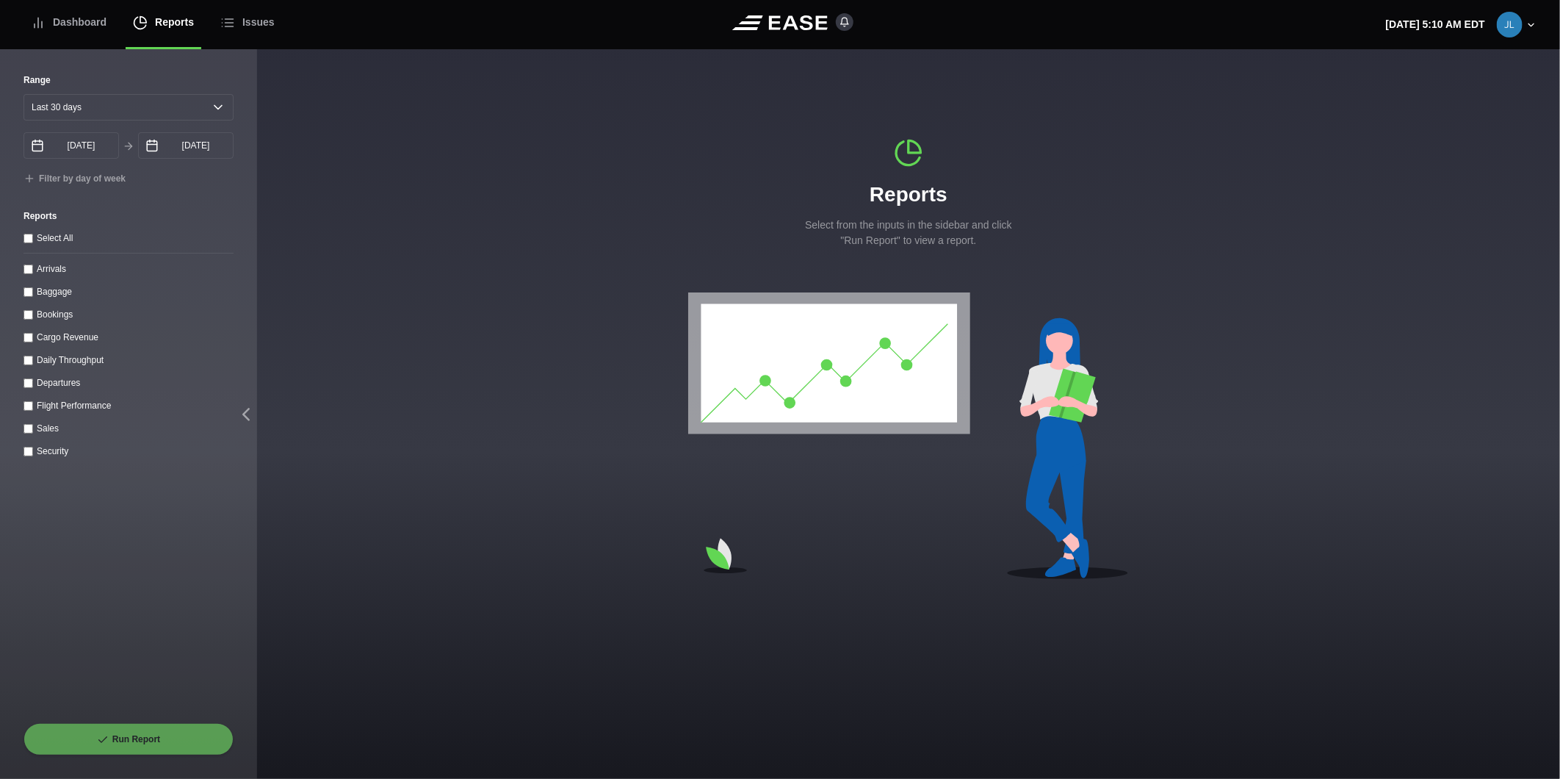
click at [33, 357] on throughput "Daily Throughput" at bounding box center [29, 361] width 10 height 10
checkbox throughput "true"
click at [170, 738] on button "Run Report" at bounding box center [129, 739] width 210 height 32
select select "30"
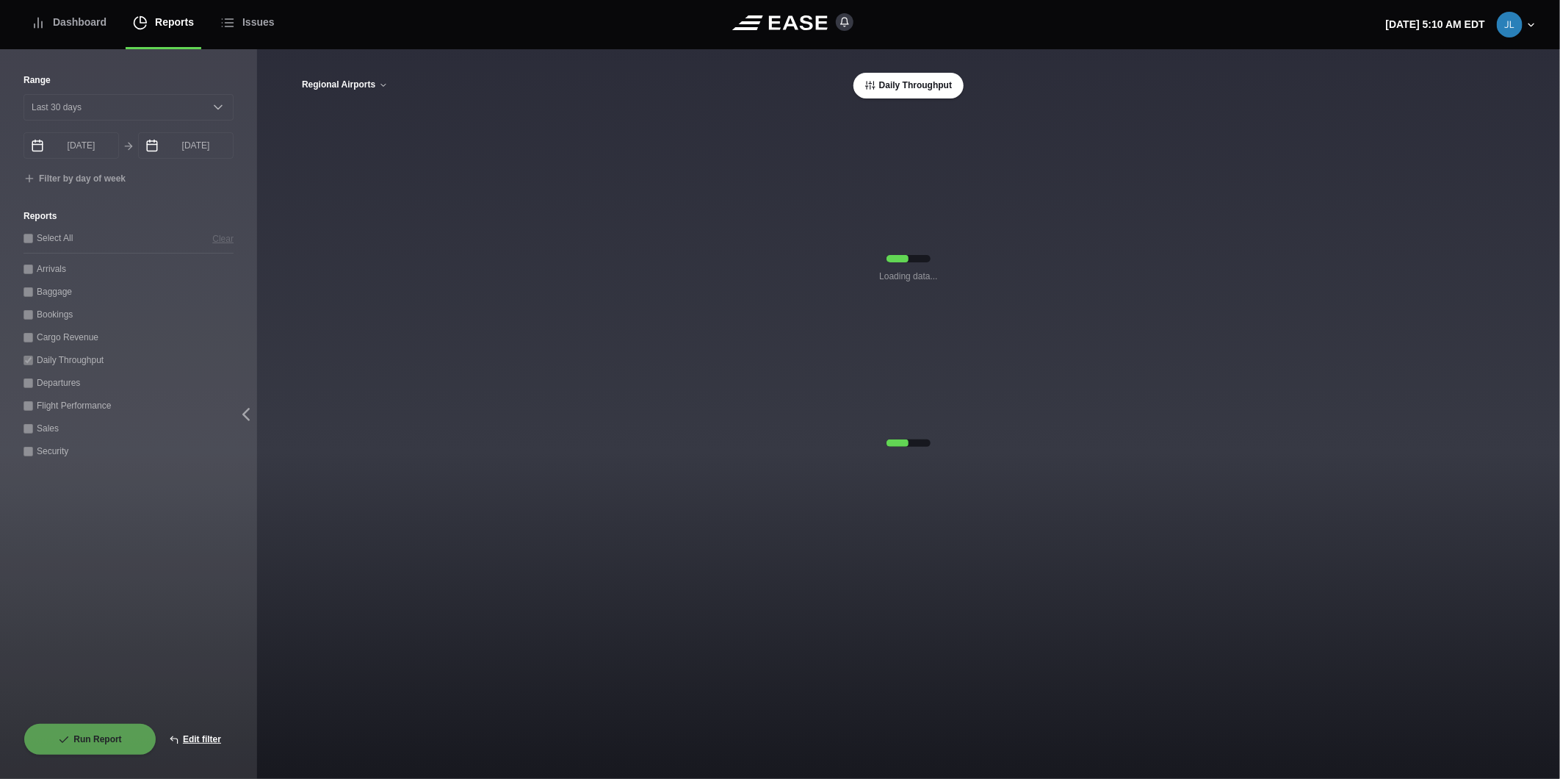
click at [341, 88] on button "Regional Airports" at bounding box center [344, 85] width 87 height 10
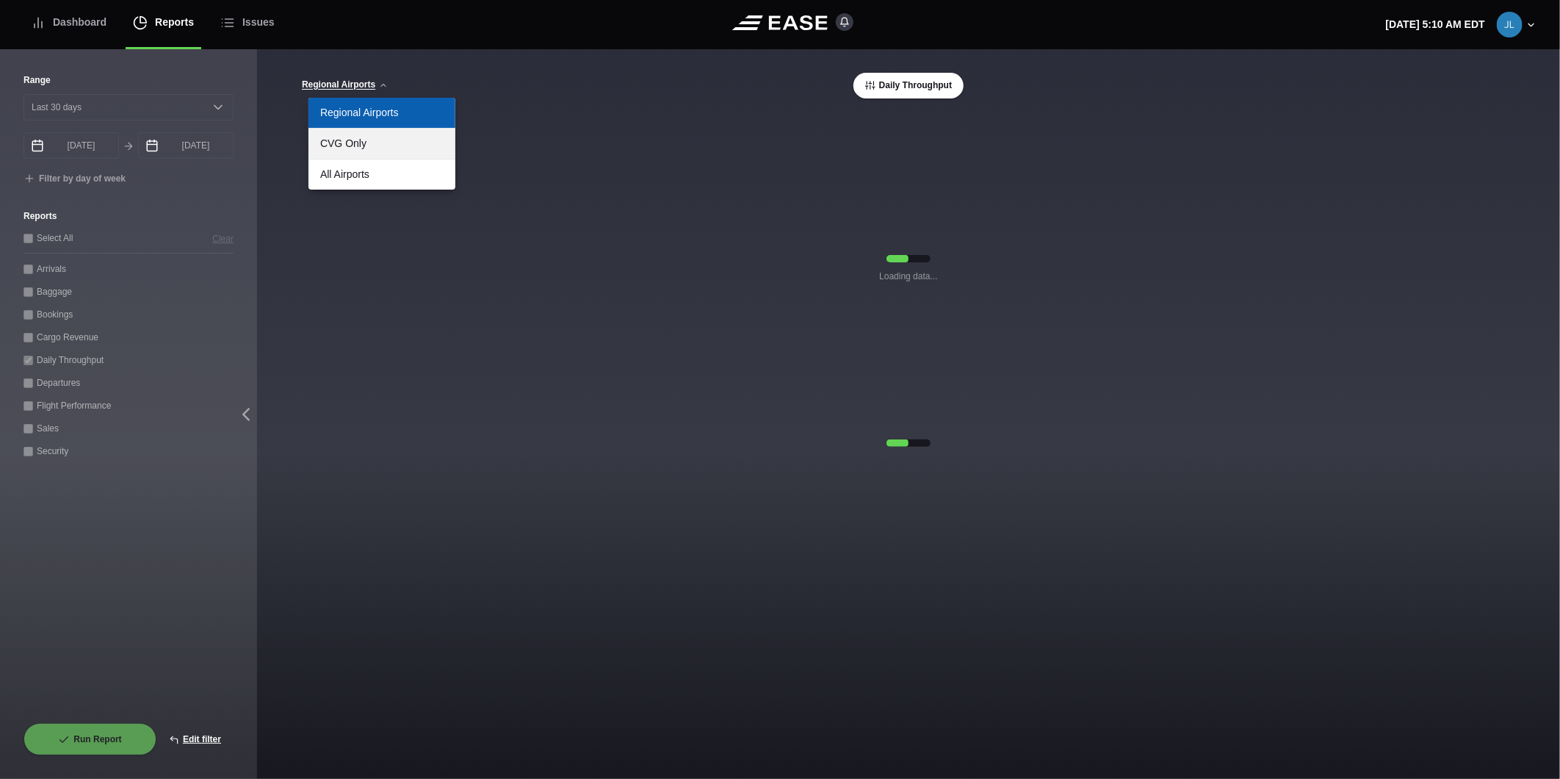
click at [338, 141] on link "CVG Only" at bounding box center [382, 144] width 147 height 30
